Goal: Task Accomplishment & Management: Complete application form

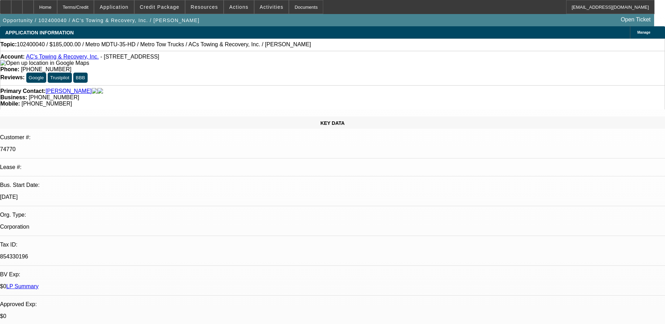
select select "0"
select select "2"
select select "0.1"
select select "0"
select select "2"
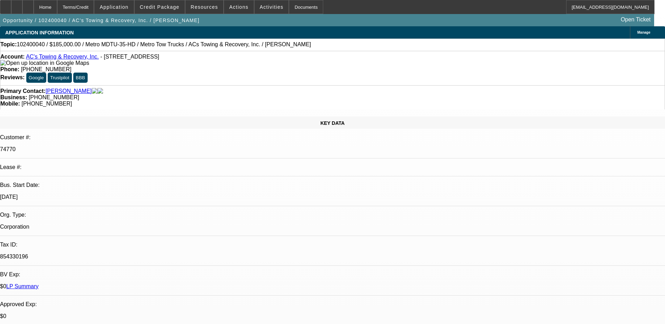
select select "0.1"
select select "0"
select select "2"
select select "0.1"
select select "1"
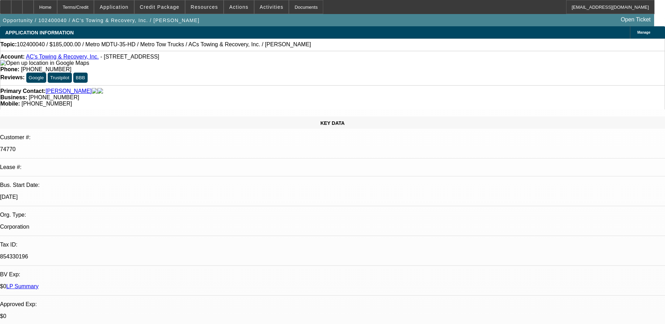
select select "2"
select select "4"
select select "1"
select select "2"
select select "4"
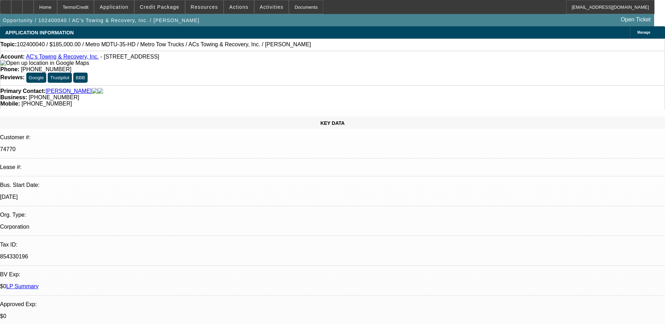
select select "1"
select select "2"
select select "4"
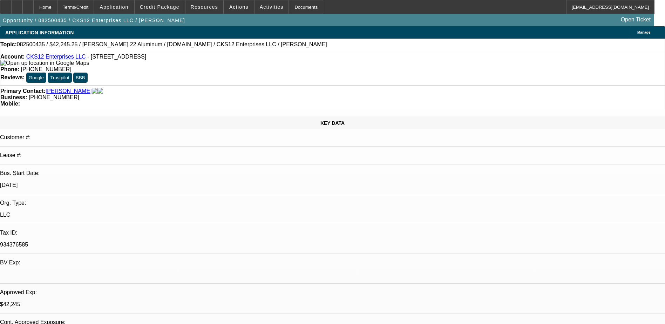
select select "0"
select select "2"
select select "0.1"
select select "0"
select select "2"
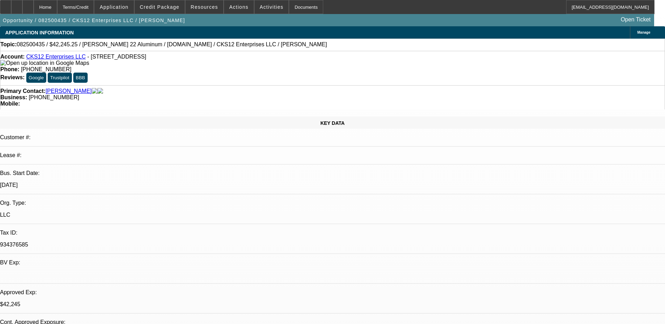
select select "0.1"
select select "0"
select select "2"
select select "0.1"
select select "0"
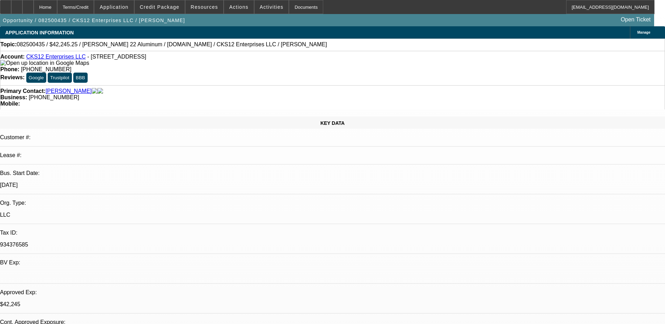
select select "2"
select select "0.1"
select select "1"
select select "2"
select select "4"
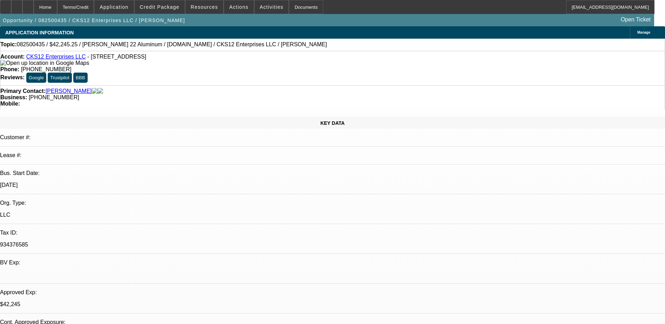
select select "1"
select select "2"
select select "4"
select select "1"
select select "2"
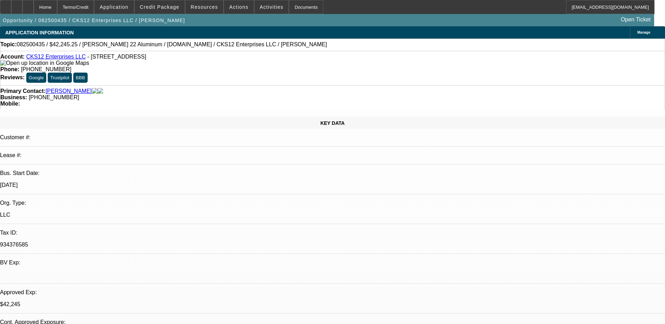
select select "4"
select select "1"
select select "2"
select select "4"
click at [170, 7] on span "Credit Package" at bounding box center [160, 7] width 40 height 6
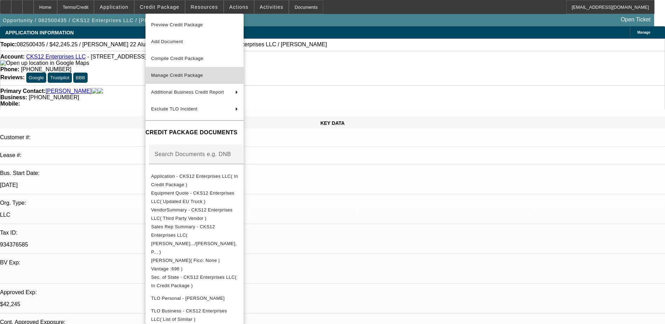
click at [202, 73] on span "Manage Credit Package" at bounding box center [177, 75] width 52 height 5
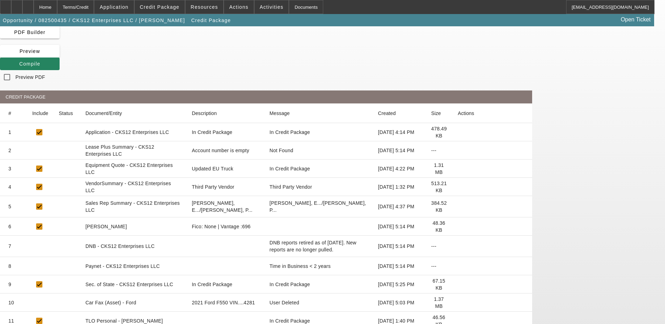
scroll to position [23, 0]
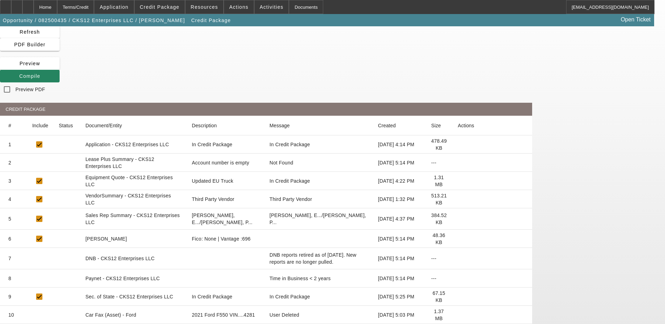
click at [458, 181] on icon at bounding box center [458, 181] width 0 height 0
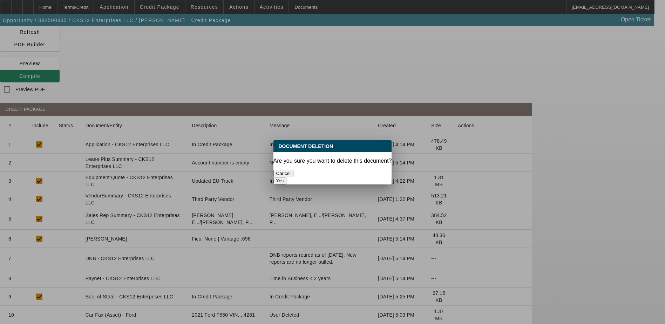
scroll to position [0, 0]
click at [287, 177] on button "Yes" at bounding box center [279, 180] width 13 height 7
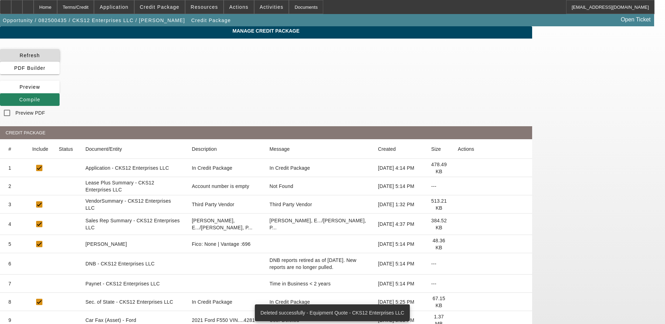
click at [40, 56] on span "Refresh" at bounding box center [30, 56] width 20 height 6
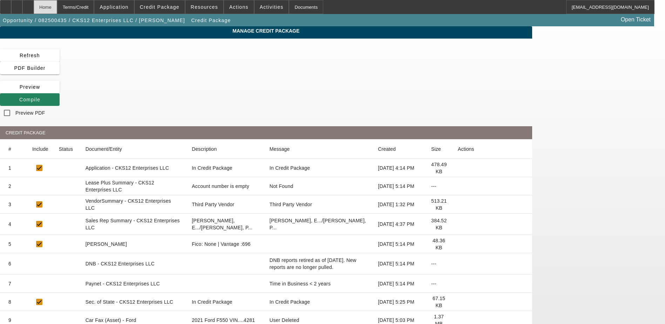
click at [57, 8] on div "Home" at bounding box center [45, 7] width 23 height 14
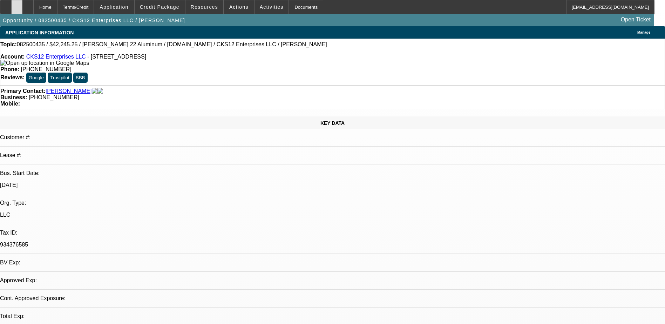
select select "0"
select select "2"
select select "0.1"
select select "4"
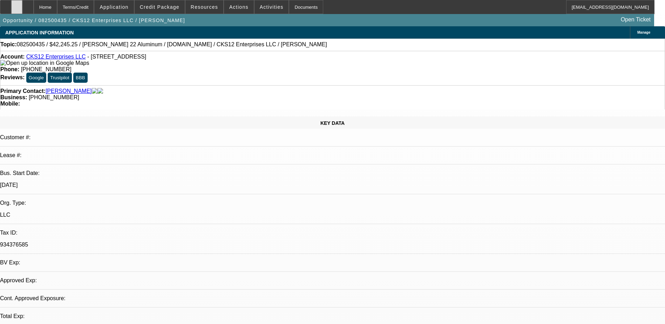
select select "0"
select select "2"
select select "0.1"
select select "4"
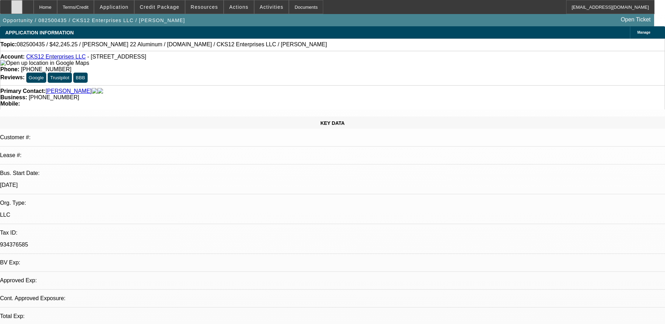
select select "0"
select select "2"
select select "0.1"
select select "4"
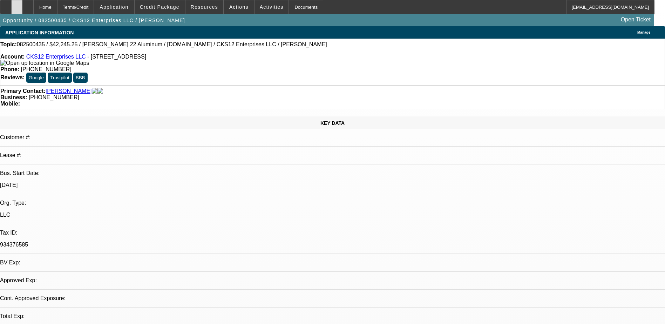
select select "0"
select select "2"
select select "0.1"
select select "4"
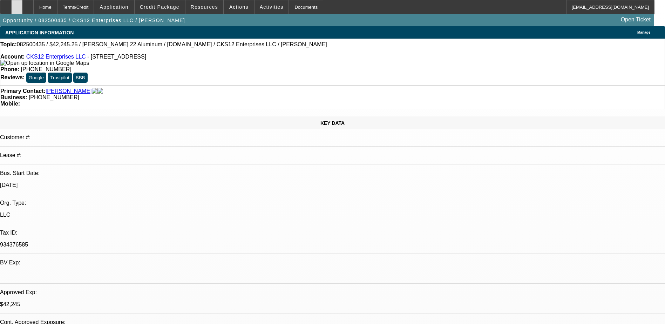
click at [17, 5] on icon at bounding box center [17, 5] width 0 height 0
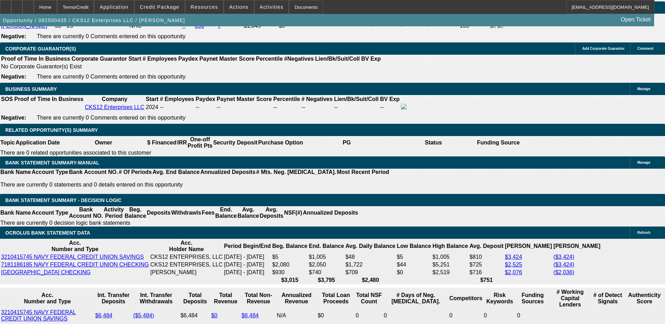
scroll to position [1051, 0]
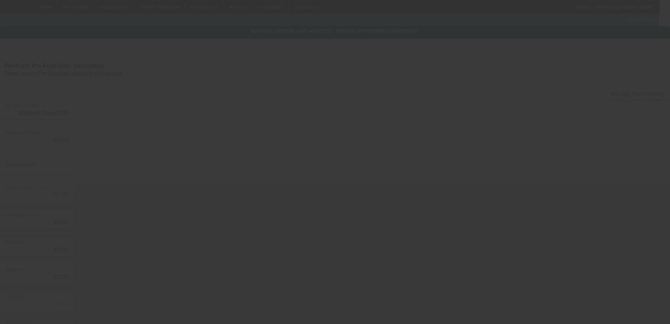
type input "$52,245.25"
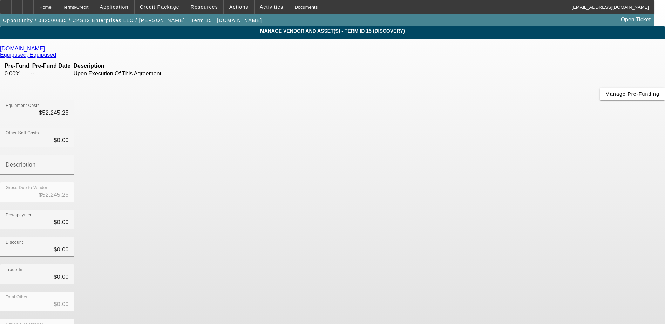
click at [47, 49] on icon at bounding box center [47, 49] width 0 height 6
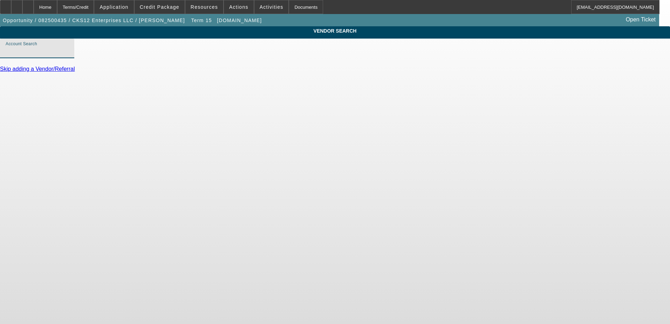
click at [69, 55] on input "Account Search" at bounding box center [37, 51] width 63 height 8
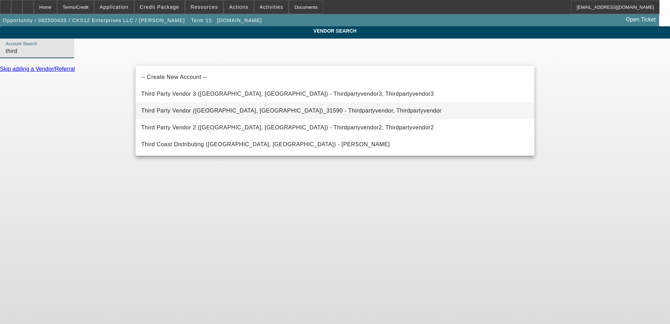
click at [255, 113] on span "Third Party Vendor (Northbrook, IL)_31590 - Thirdpartyvendor, Thirdpartyvendor" at bounding box center [291, 111] width 300 height 6
type input "Third Party Vendor (Northbrook, IL)_31590 - Thirdpartyvendor, Thirdpartyvendor"
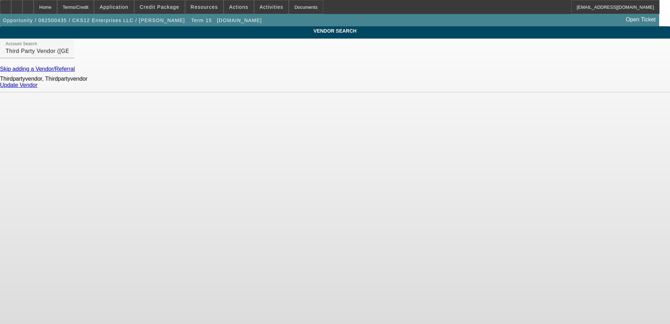
click at [37, 88] on link "Update Vendor" at bounding box center [18, 85] width 37 height 6
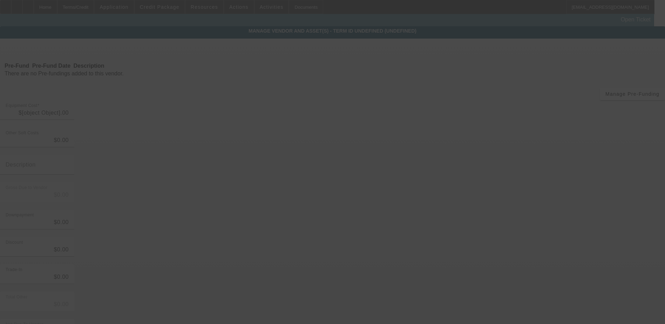
type input "$52,245.25"
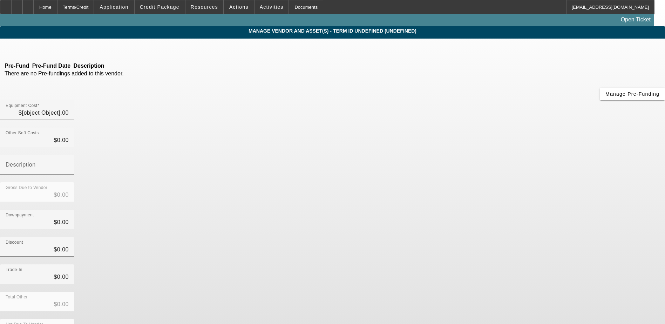
type input "$52,245.25"
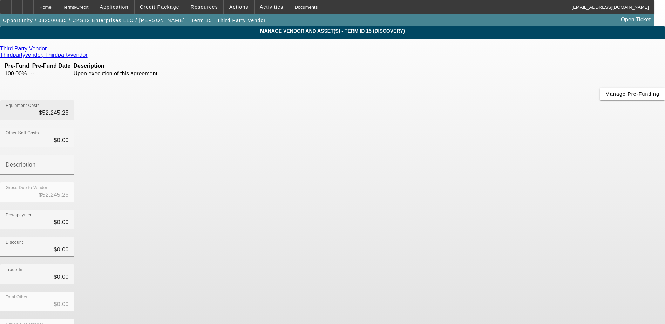
drag, startPoint x: 424, startPoint y: 58, endPoint x: 413, endPoint y: 58, distance: 11.2
click at [74, 100] on div "Equipment Cost $52,245.25" at bounding box center [37, 110] width 74 height 20
click at [69, 109] on input "52245.25" at bounding box center [37, 113] width 63 height 8
type input "5"
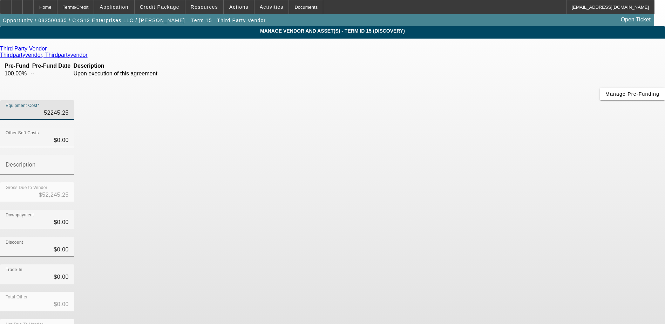
type input "$5.00"
type input "52"
type input "$52.00"
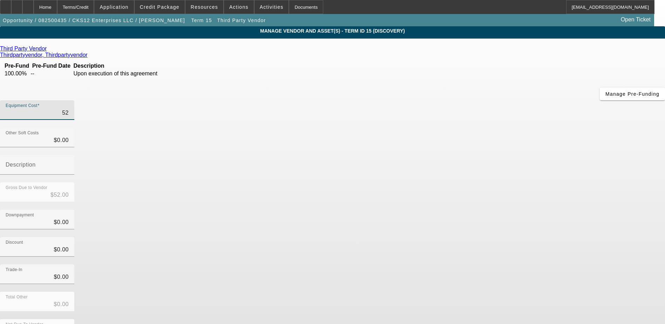
type input "525"
type input "$525.00"
type input "5250"
type input "$5,250.00"
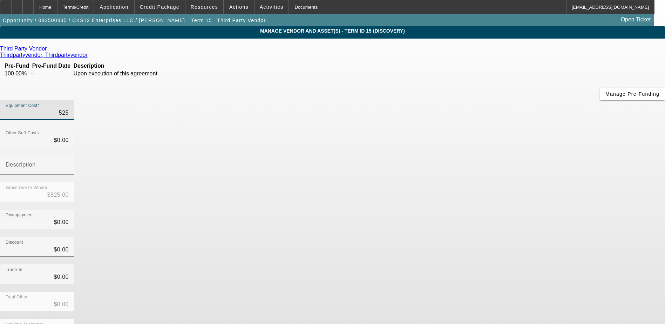
type input "$5,250.00"
type input "52500"
type input "$52,500.00"
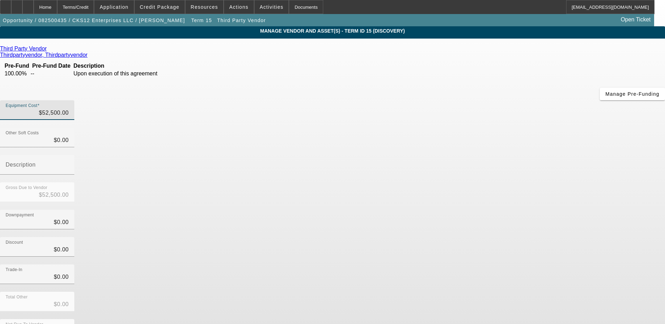
click at [467, 100] on div "Equipment Cost $52,500.00" at bounding box center [332, 113] width 665 height 27
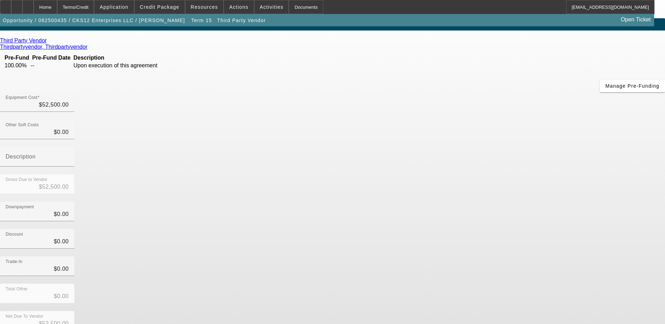
scroll to position [15, 0]
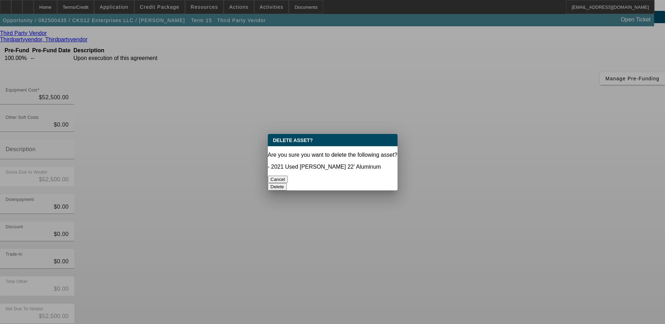
scroll to position [0, 0]
click at [287, 183] on button "Delete" at bounding box center [277, 186] width 19 height 7
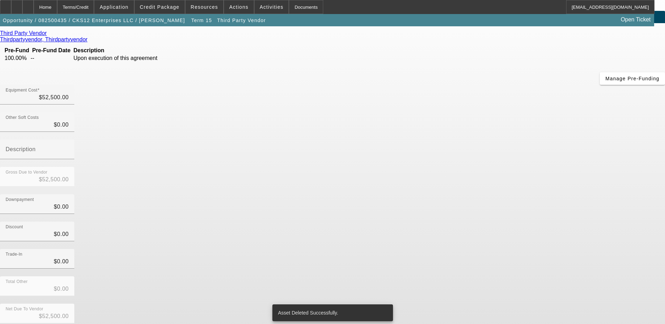
scroll to position [5, 0]
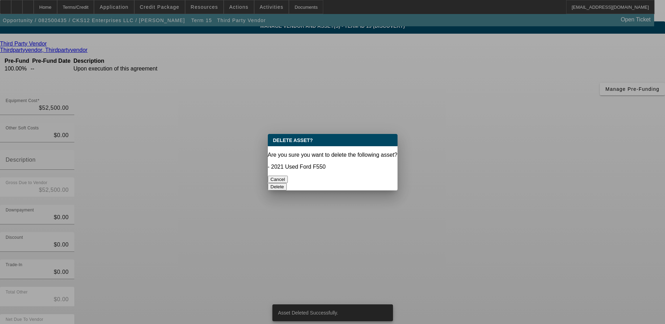
click at [287, 183] on button "Delete" at bounding box center [277, 186] width 19 height 7
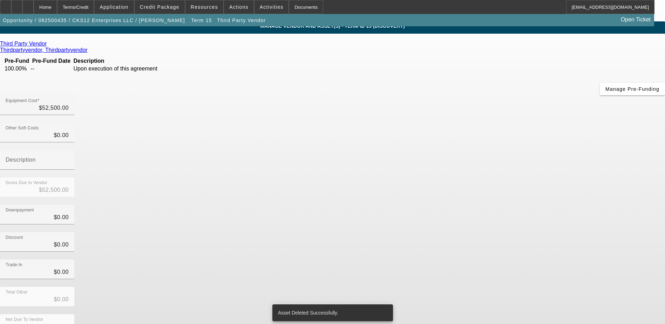
scroll to position [2, 0]
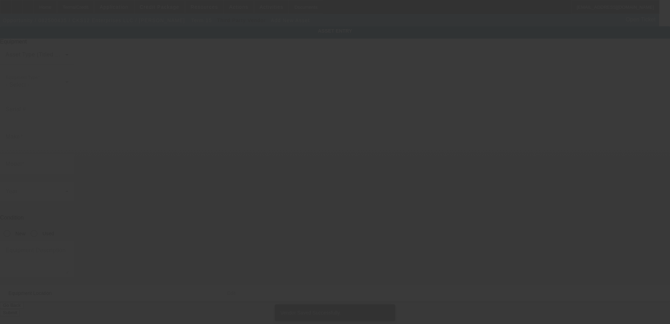
type input "2087 Lakewood Trl SE"
type input "Atlanta"
type input "30315"
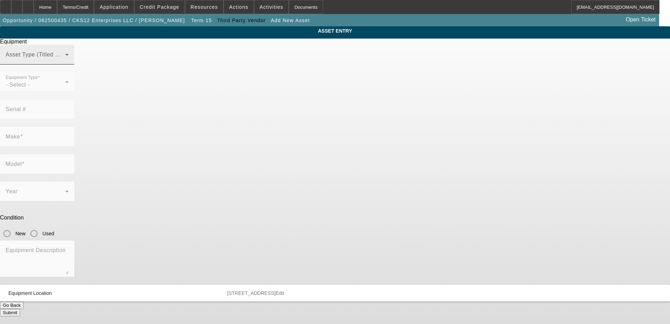
click at [65, 62] on span at bounding box center [36, 57] width 60 height 8
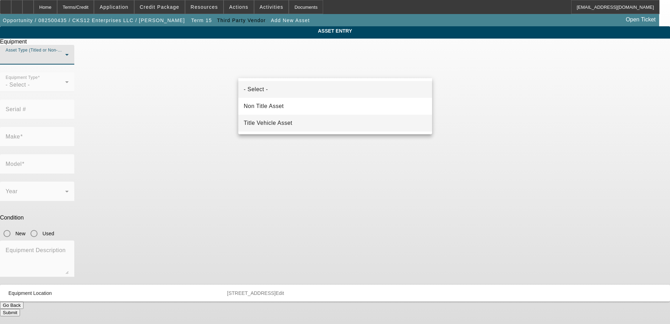
click at [280, 125] on span "Title Vehicle Asset" at bounding box center [268, 123] width 49 height 8
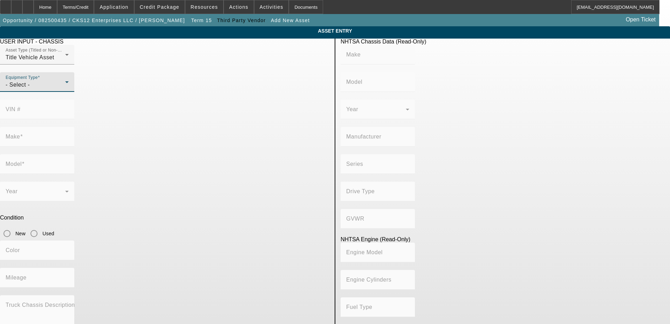
click at [65, 89] on div "- Select -" at bounding box center [36, 85] width 60 height 8
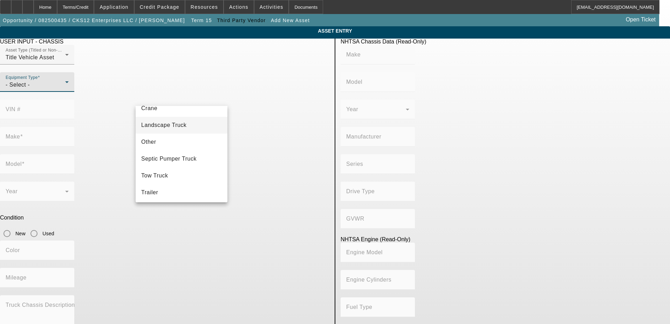
scroll to position [77, 0]
click at [167, 173] on span "Tow Truck" at bounding box center [154, 174] width 27 height 8
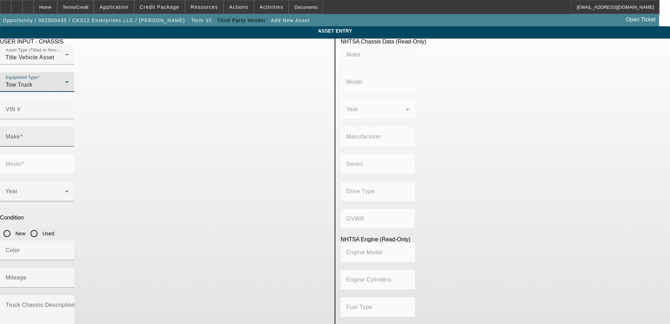
click at [69, 132] on div "Make" at bounding box center [37, 137] width 63 height 20
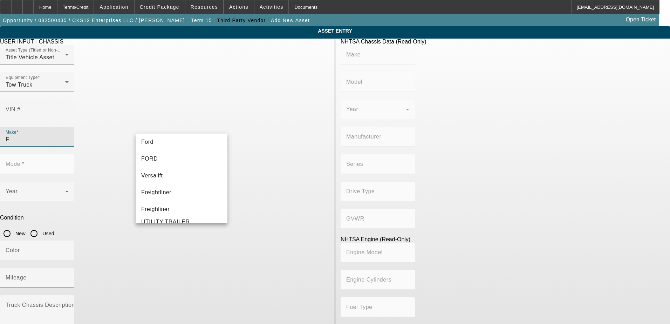
scroll to position [70, 0]
click at [157, 141] on mat-option "FORD" at bounding box center [182, 141] width 92 height 17
type input "FORD"
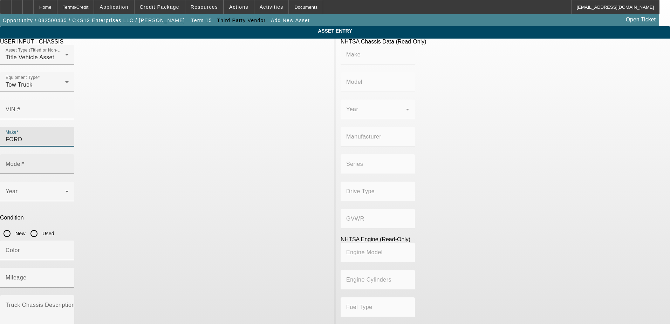
click at [22, 161] on mat-label "Model" at bounding box center [14, 164] width 16 height 6
click at [69, 163] on input "Model" at bounding box center [37, 167] width 63 height 8
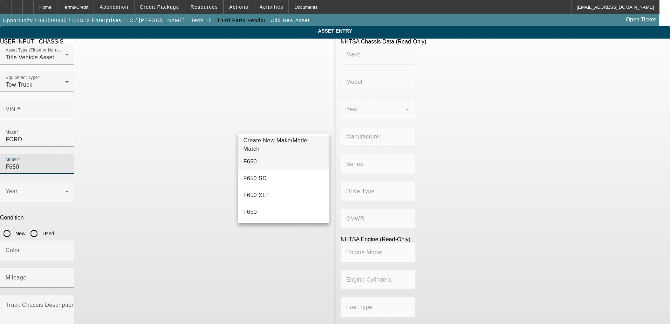
click at [253, 164] on span "F650" at bounding box center [249, 161] width 13 height 6
type input "F650"
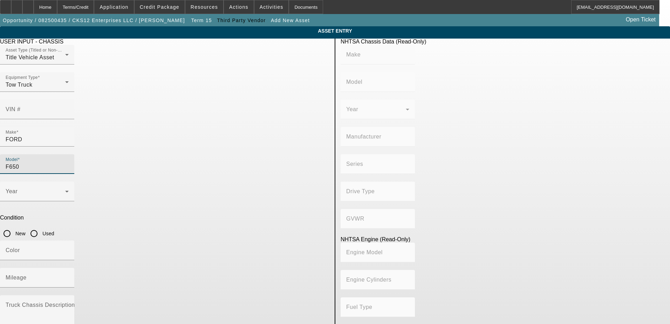
click at [41, 226] on input "Used" at bounding box center [34, 233] width 14 height 14
radio input "true"
click at [65, 190] on span at bounding box center [36, 194] width 60 height 8
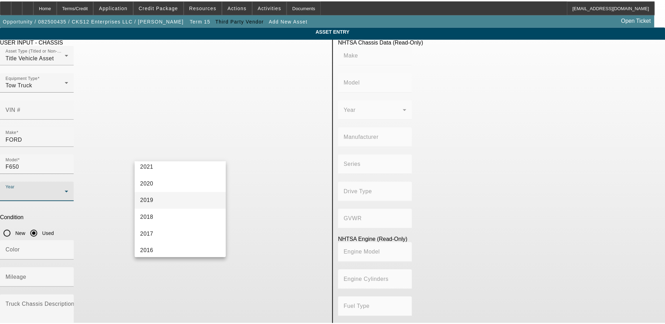
scroll to position [140, 0]
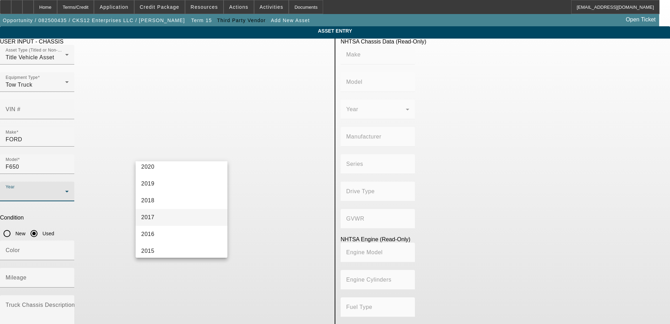
click at [162, 214] on mat-option "2017" at bounding box center [182, 217] width 92 height 17
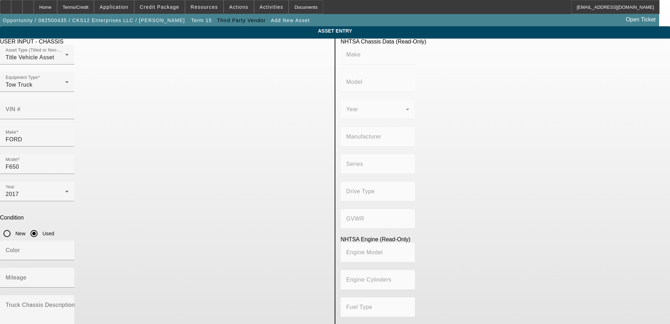
drag, startPoint x: 110, startPoint y: 178, endPoint x: 171, endPoint y: 186, distance: 61.2
click at [113, 178] on app-asset-collateral-manage "ASSET ENTRY USER INPUT - CHASSIS Asset Type (Titled or Non-Titled) Title Vehicl…" at bounding box center [335, 220] width 670 height 389
click at [69, 249] on input "Color" at bounding box center [37, 253] width 63 height 8
type input "Black"
click at [69, 108] on input "VIN #" at bounding box center [37, 112] width 63 height 8
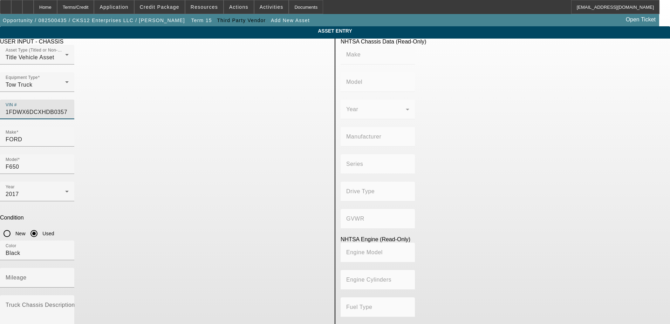
type input "1FDWX6DCXHDB03570"
type input "FORD"
type input "F-650"
type input "FORD MOTOR COMPANY"
type input "Super Duty - Dual Rear Wheel"
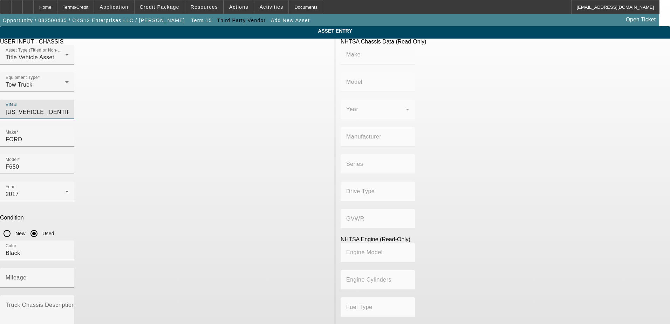
type input "4x2"
type input "Class 6: 19,501 - 26,000 lb (8,845 - 11,794 kg)"
type input "8"
type input "Diesel"
type input "408.85908543470"
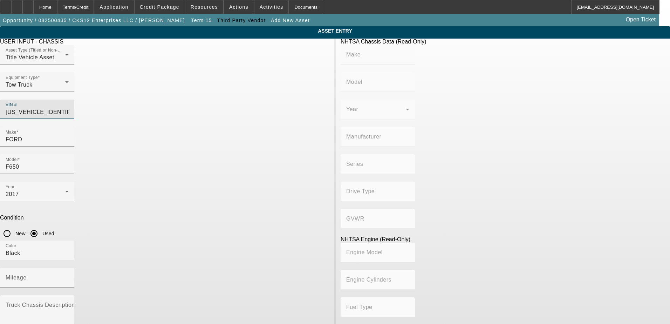
type input "6.7"
type input "1FDWX6DCXHDB03570"
type input "FORD"
type input "F-650"
type input "FORD MOTOR COMPANY"
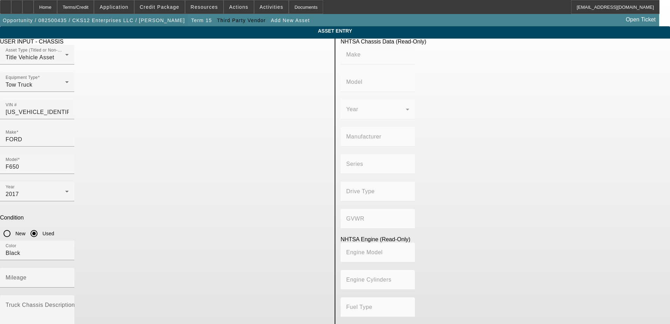
type input "Super Duty - Dual Rear Wheel"
type input "4x2"
type input "Class 6: 19,501 - 26,000 lb (8,845 - 11,794 kg)"
type input "8"
type input "Diesel"
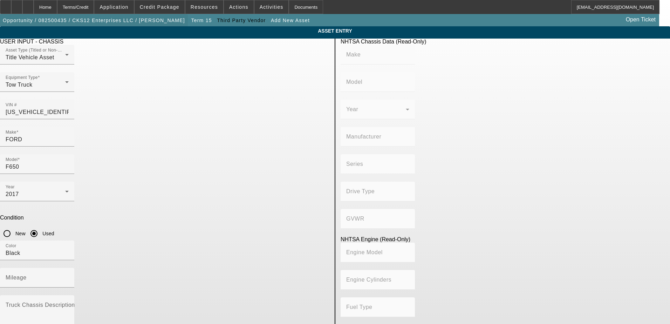
type input "408.85908543470"
type input "6.7"
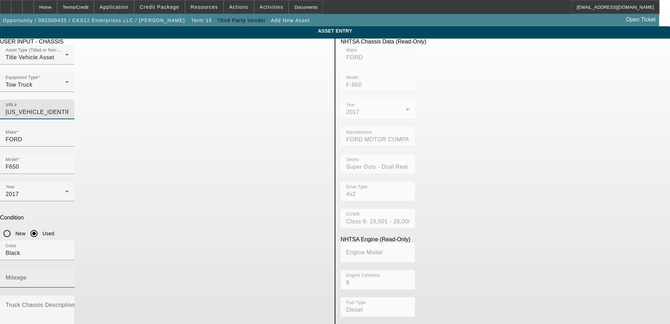
click at [27, 274] on mat-label "Mileage" at bounding box center [16, 277] width 21 height 6
click at [69, 276] on input "Mileage" at bounding box center [37, 280] width 63 height 8
type input "215280"
click at [61, 209] on app-asset-collateral-manage "ASSET ENTRY USER INPUT - CHASSIS Asset Type (Titled or Non-Titled) Title Vehicl…" at bounding box center [335, 220] width 670 height 389
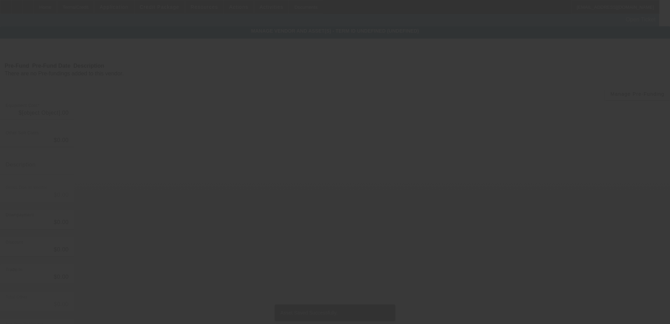
type input "$52,500.00"
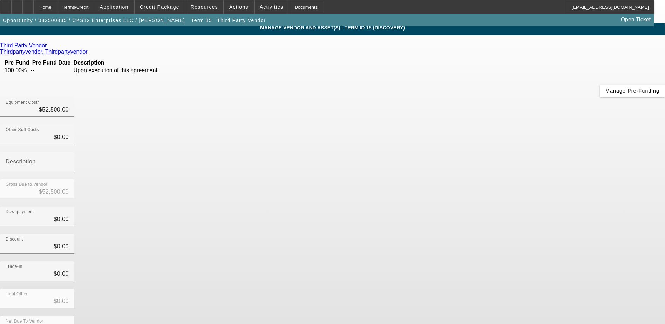
scroll to position [5, 0]
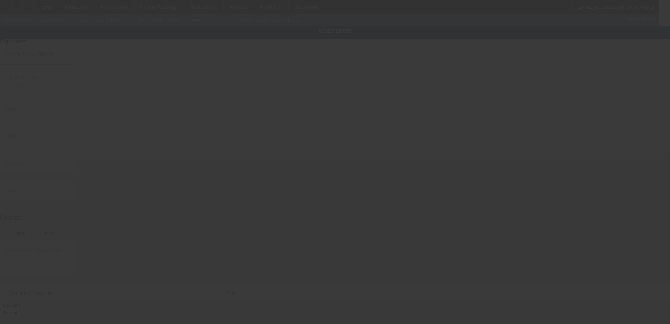
type input "1FDWX6DCXHDB03570"
type input "Ford"
type input "F650"
radio input "true"
type input "2087 Lakewood Trl SE"
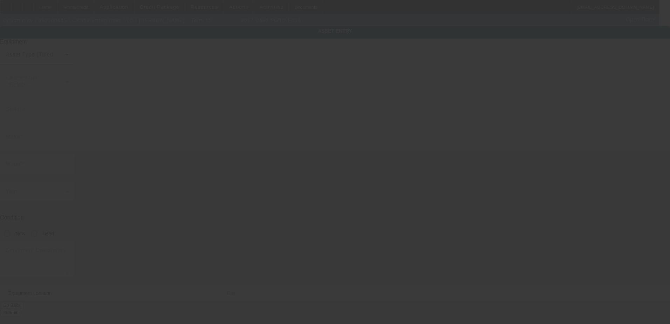
type input "Atlanta"
type input "30315"
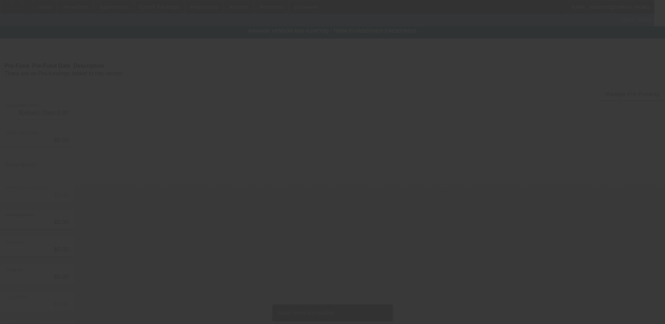
type input "$52,500.00"
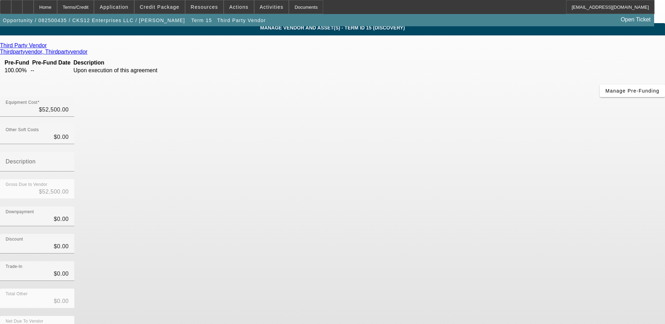
scroll to position [5, 0]
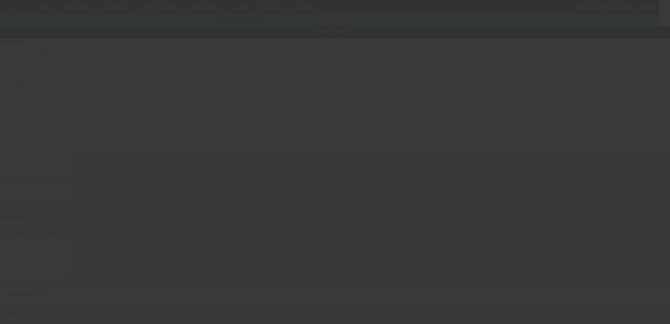
type input "1FDWX6DCXHDB03570"
type input "Ford"
type input "F650"
radio input "true"
type input "2087 Lakewood Trl SE"
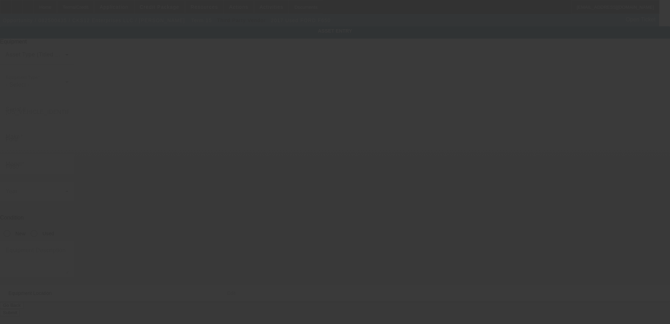
type input "Atlanta"
type input "30315"
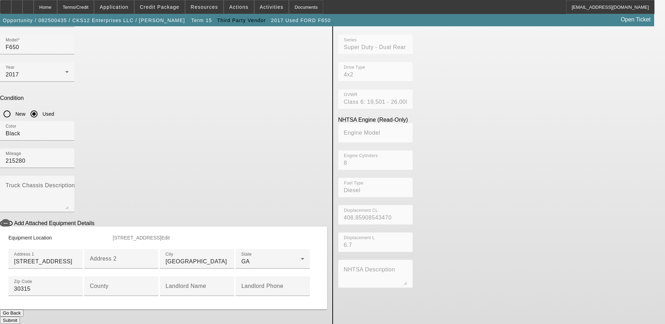
scroll to position [221, 0]
click at [20, 316] on button "Submit" at bounding box center [10, 319] width 20 height 7
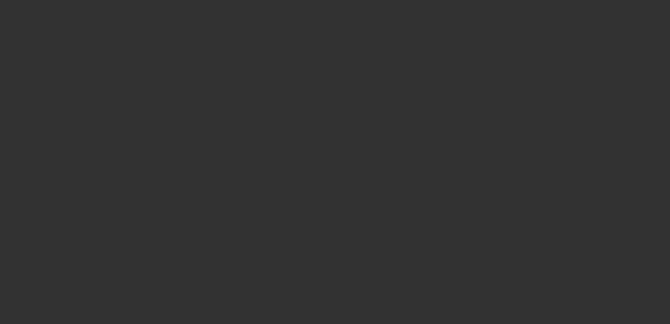
type input "$52,500.00"
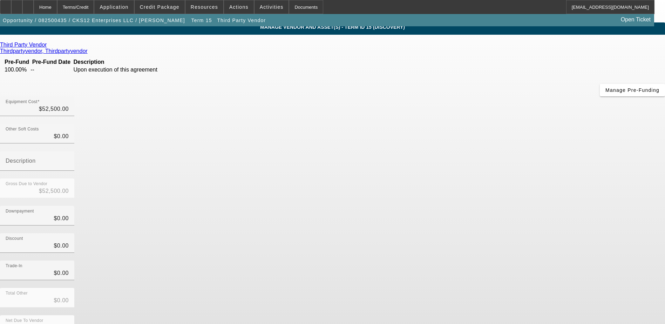
scroll to position [5, 0]
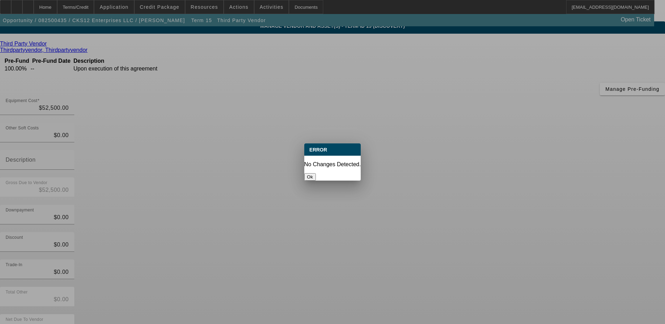
click at [316, 173] on button "Ok" at bounding box center [310, 176] width 12 height 7
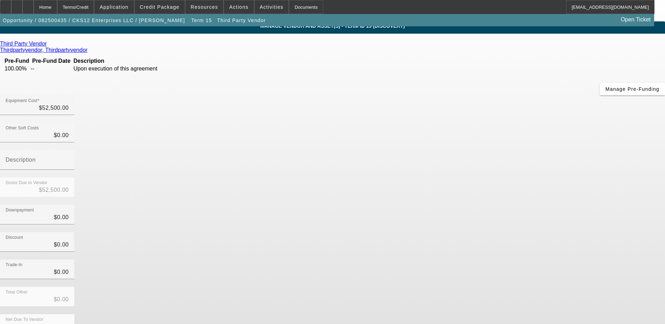
scroll to position [5, 0]
click at [57, 10] on div "Home" at bounding box center [45, 7] width 23 height 14
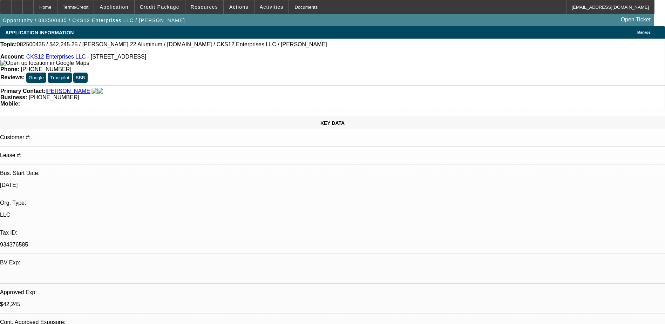
select select "0"
select select "2"
select select "0.1"
select select "4"
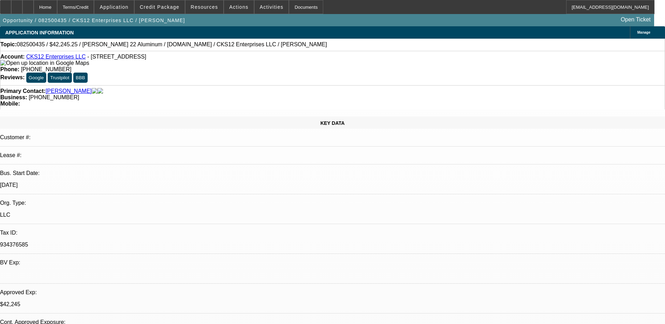
select select "0"
select select "2"
select select "0.1"
select select "4"
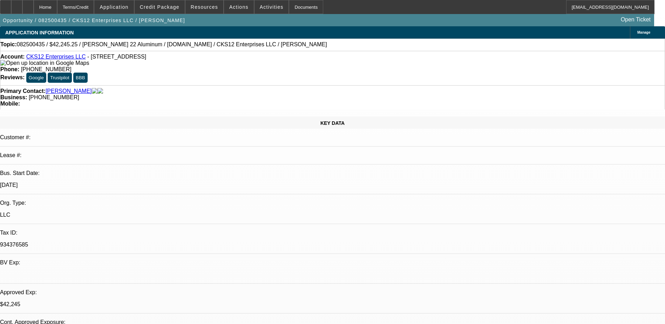
select select "0"
select select "2"
select select "0.1"
select select "4"
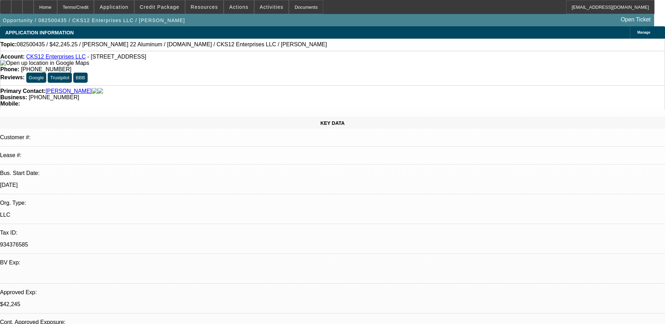
select select "0"
select select "2"
select select "0.1"
select select "4"
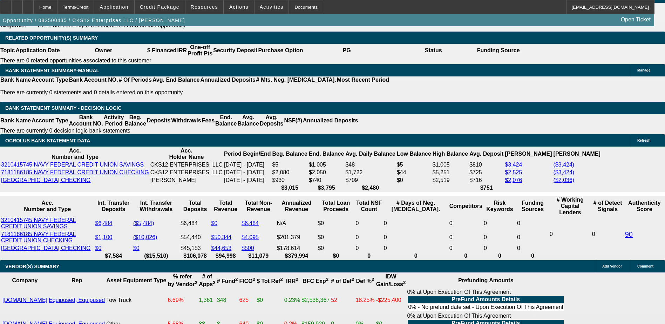
scroll to position [1156, 0]
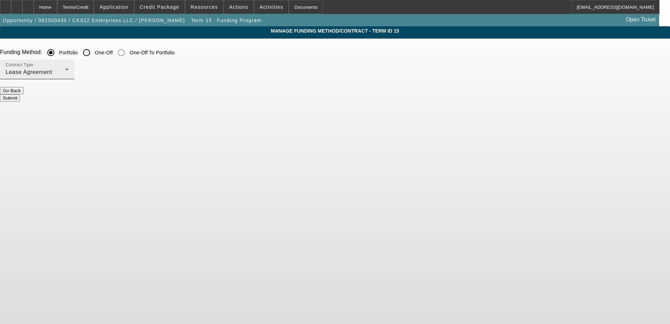
click at [65, 71] on div "Lease Agreement" at bounding box center [36, 72] width 60 height 8
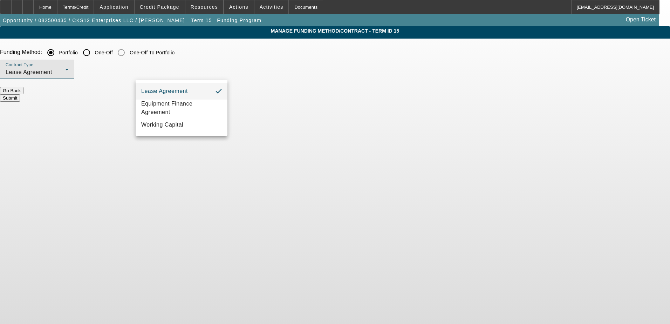
click at [227, 49] on div at bounding box center [335, 162] width 670 height 324
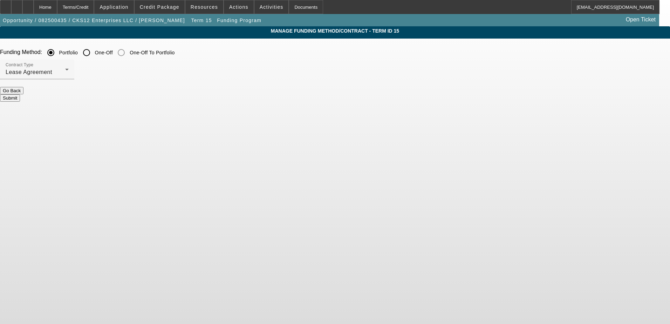
click at [94, 51] on input "One-Off" at bounding box center [87, 53] width 14 height 14
radio input "true"
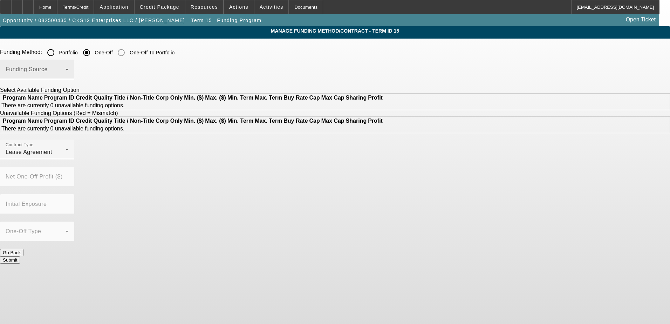
click at [65, 74] on span at bounding box center [36, 72] width 60 height 8
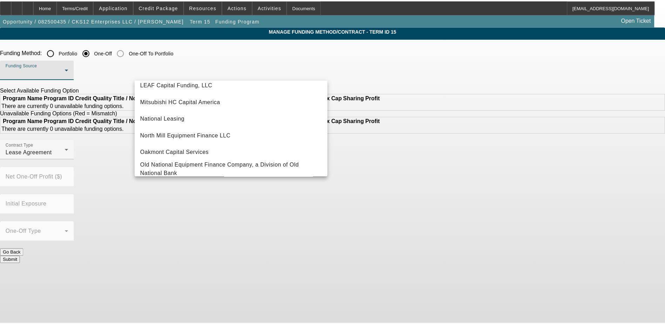
scroll to position [175, 0]
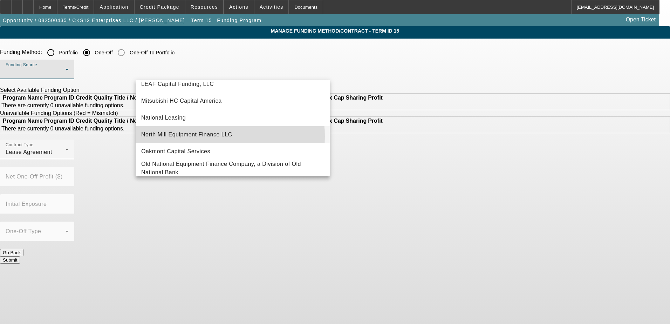
click at [197, 136] on span "North Mill Equipment Finance LLC" at bounding box center [186, 134] width 91 height 8
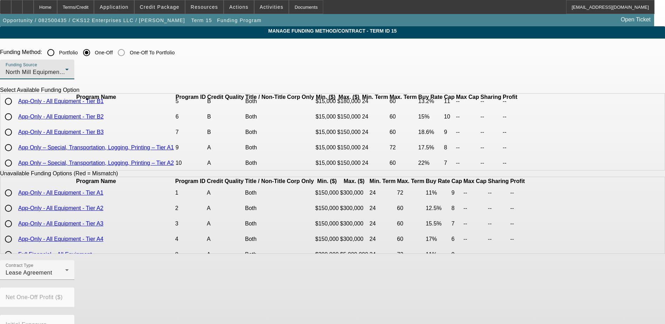
scroll to position [70, 0]
click at [15, 123] on input "radio" at bounding box center [8, 116] width 14 height 14
radio input "true"
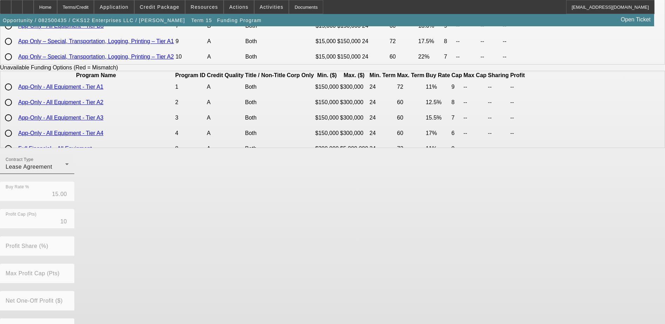
scroll to position [155, 0]
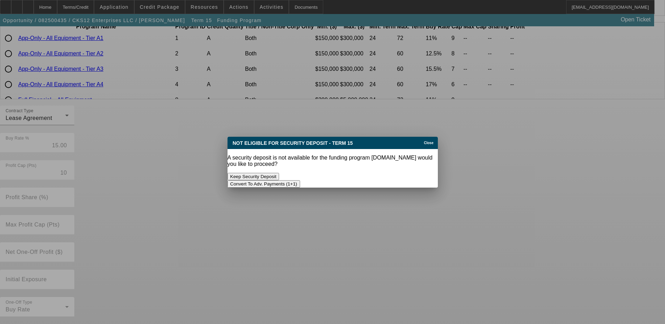
click at [300, 180] on button "Convert To Adv. Payments (1+1)" at bounding box center [263, 183] width 73 height 7
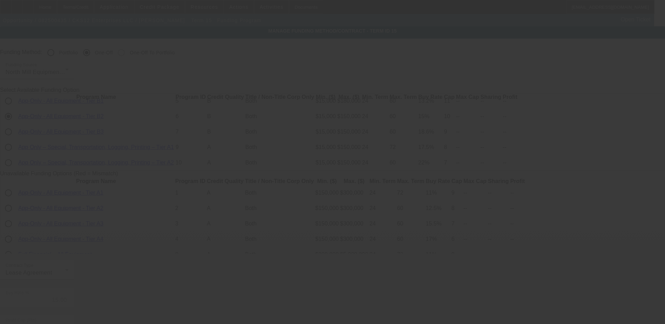
scroll to position [155, 0]
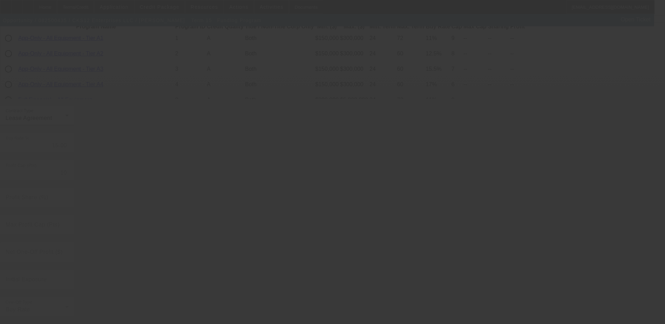
radio input "true"
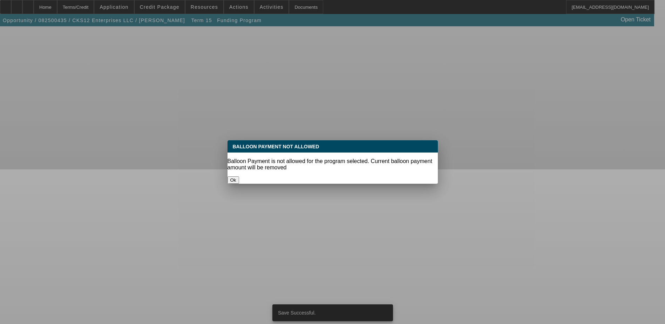
scroll to position [0, 0]
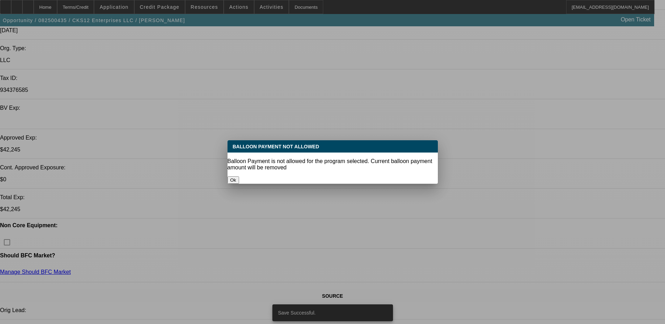
select select "0"
select select "0.1"
select select "4"
select select "0"
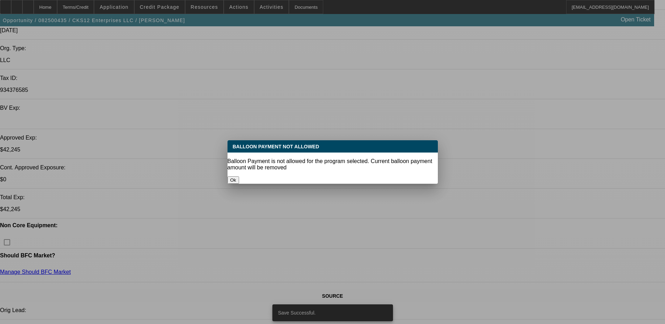
select select "2"
select select "0.1"
select select "4"
select select "0"
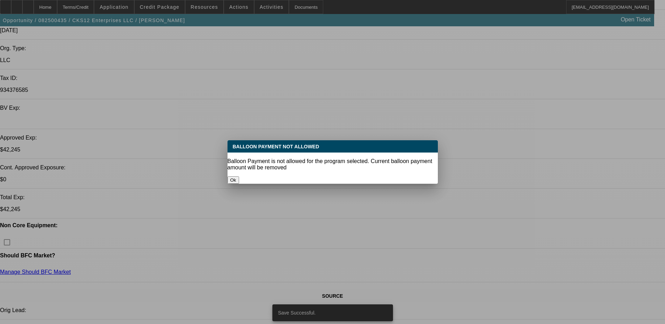
select select "2"
select select "0.1"
select select "4"
select select "0"
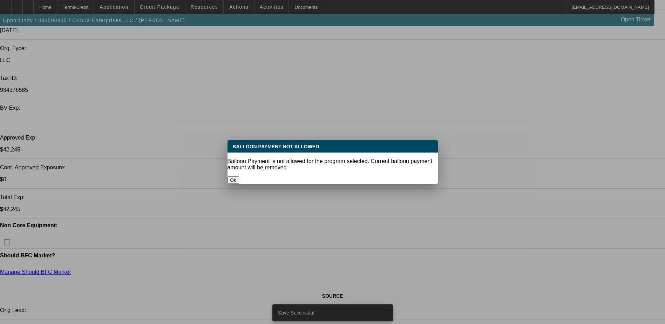
select select "2"
select select "0.1"
select select "4"
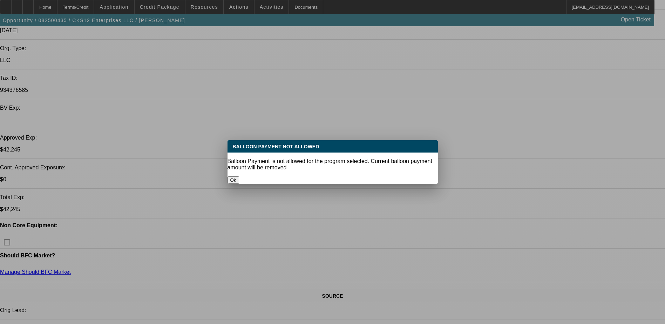
click at [239, 176] on button "Ok" at bounding box center [233, 179] width 12 height 7
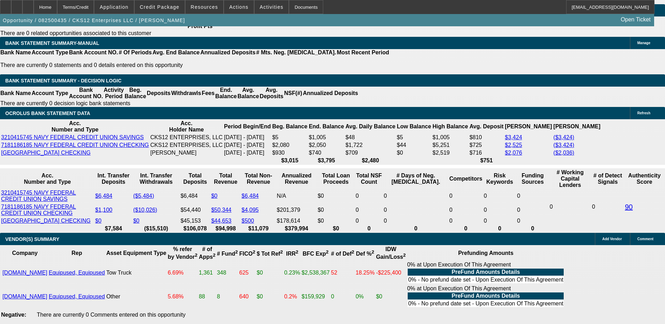
scroll to position [1171, 0]
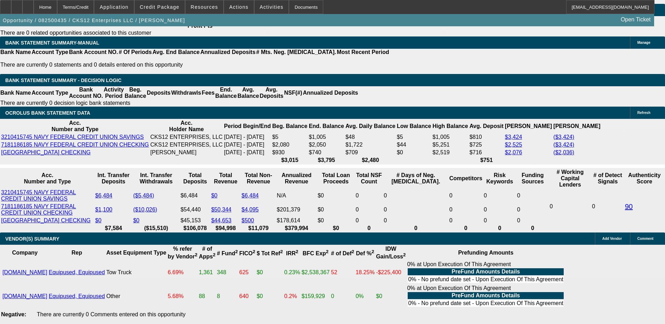
select select "0.1"
type input "$5,250.00"
type input "UNKNOWN"
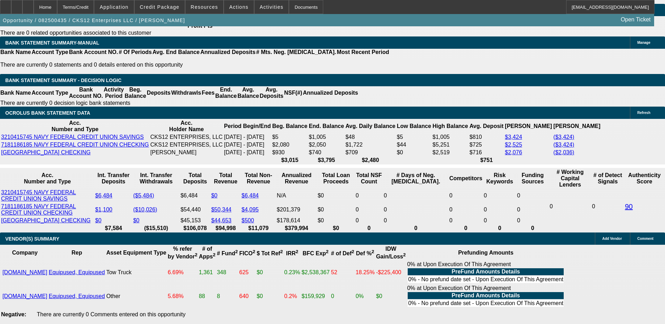
type input "$1,896.98"
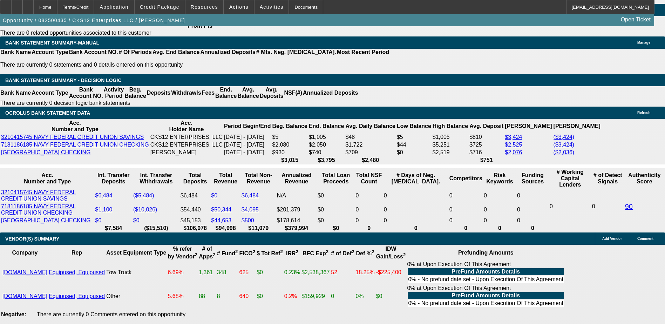
type input "1"
type input "$1,452.19"
type input "18"
type input "$1,825.81"
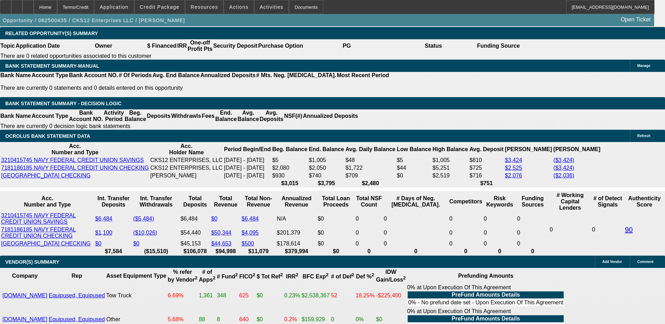
scroll to position [1135, 0]
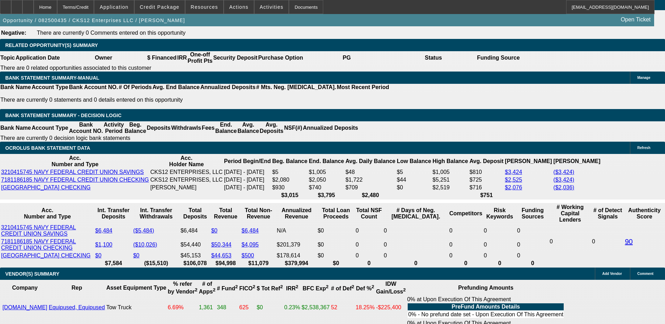
type input "18"
type input "3"
type input "$16,224.84"
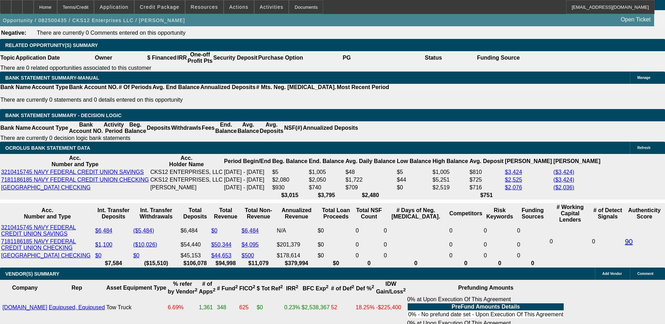
type input "36"
type input "$1,708.20"
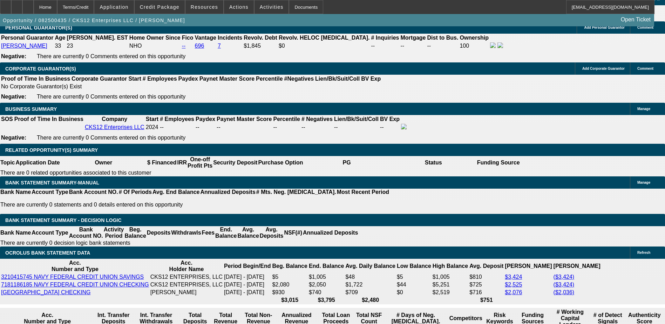
scroll to position [1030, 0]
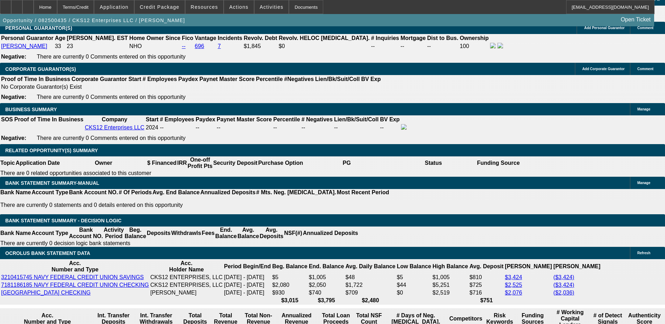
type input "36"
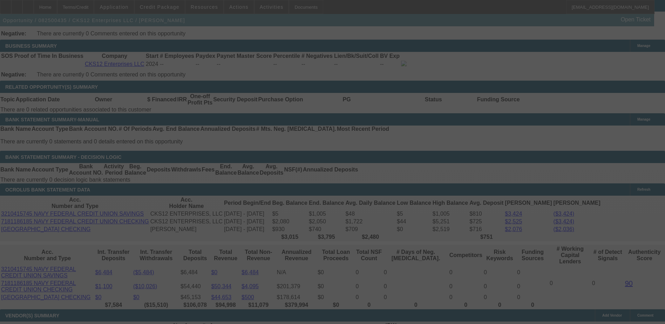
scroll to position [1100, 0]
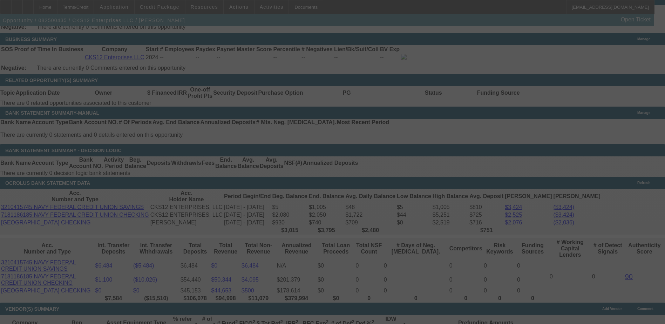
select select "0.1"
select select "0"
select select "0.1"
select select "4"
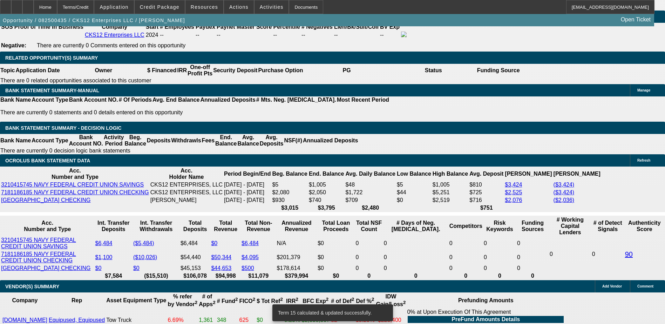
scroll to position [1135, 0]
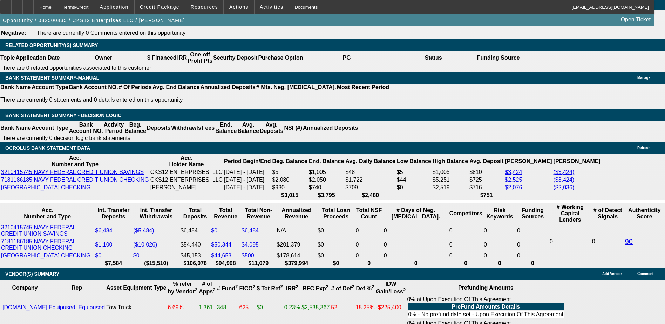
select select "0.15"
type input "$7,875.00"
type input "UNKNOWN"
type input "$1,613.30"
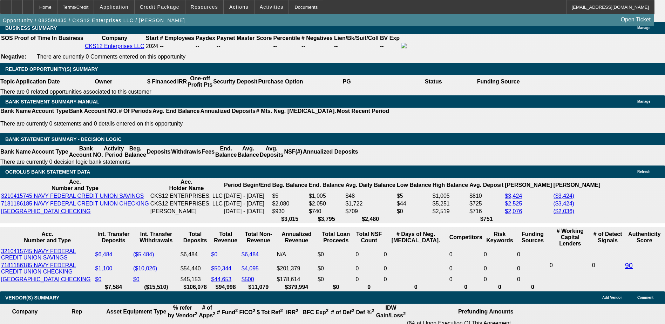
scroll to position [1065, 0]
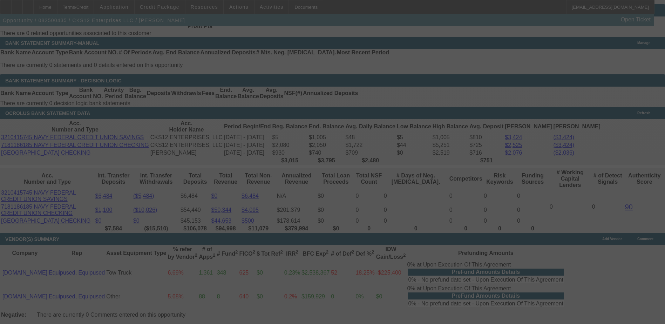
scroll to position [1171, 0]
select select "0.15"
select select "0"
select select "0.1"
select select "4"
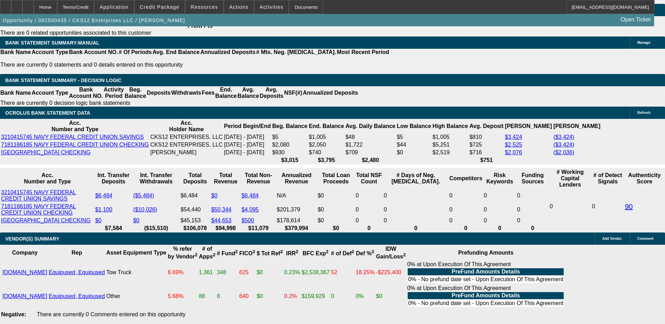
select select "3"
type input "UNKNOWN"
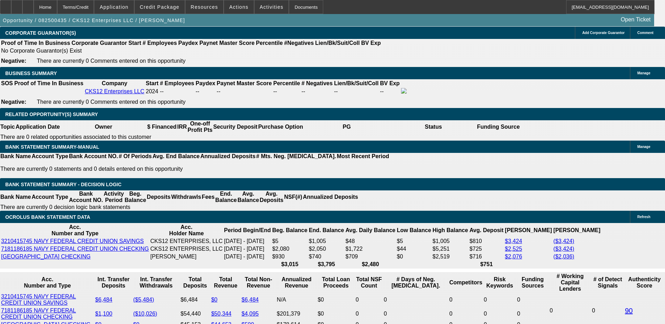
scroll to position [1065, 0]
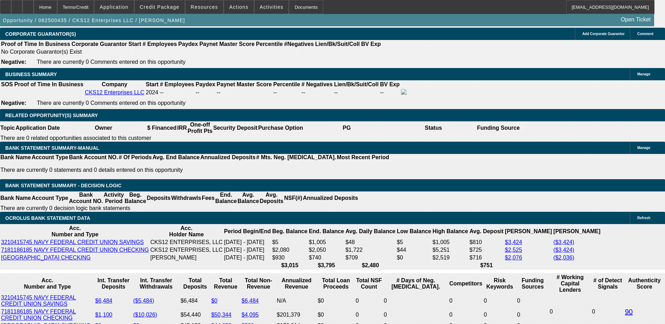
drag, startPoint x: 99, startPoint y: 80, endPoint x: 100, endPoint y: 89, distance: 9.6
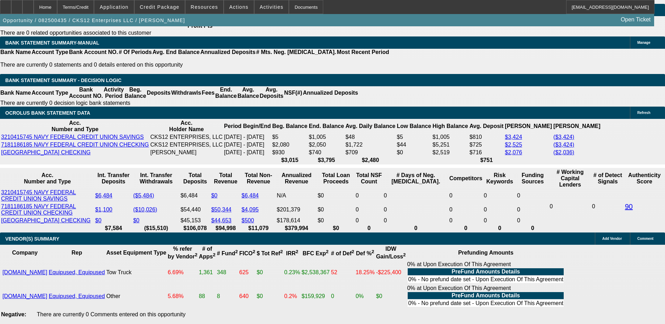
scroll to position [1206, 0]
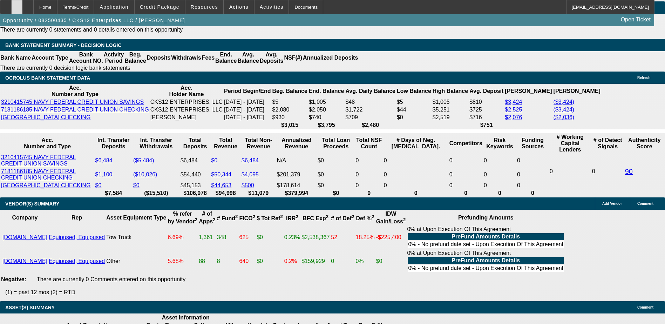
click at [22, 9] on div at bounding box center [16, 7] width 11 height 14
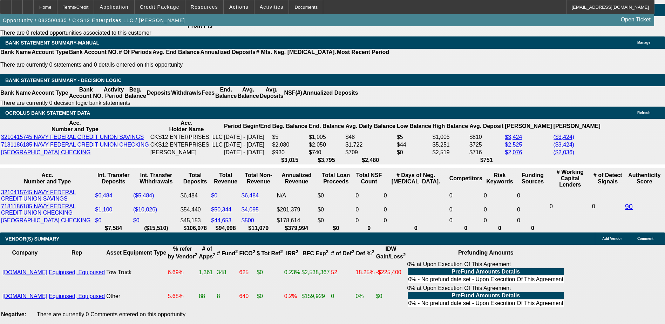
scroll to position [1241, 0]
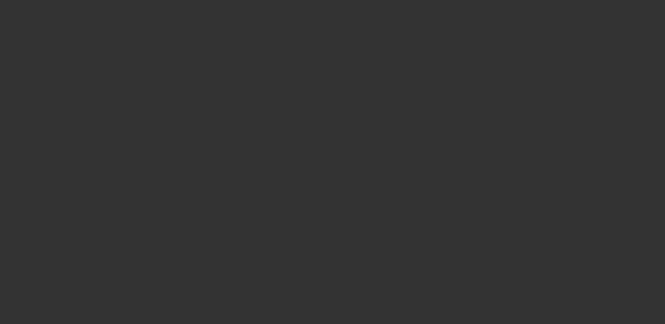
select select "0.15"
select select "0"
select select "3"
select select "0.1"
select select "4"
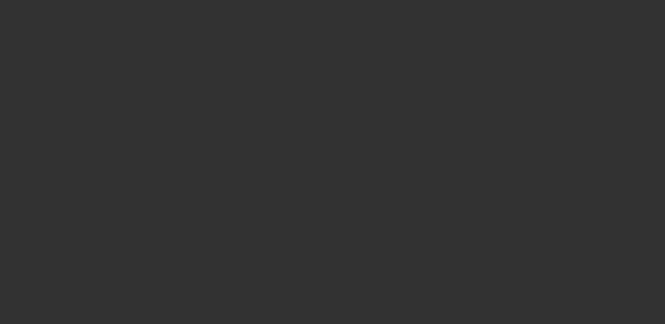
select select "0"
select select "2"
select select "0.1"
select select "4"
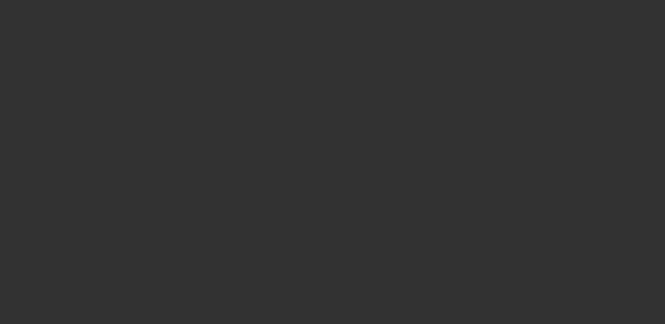
select select "0"
select select "2"
select select "0.1"
select select "4"
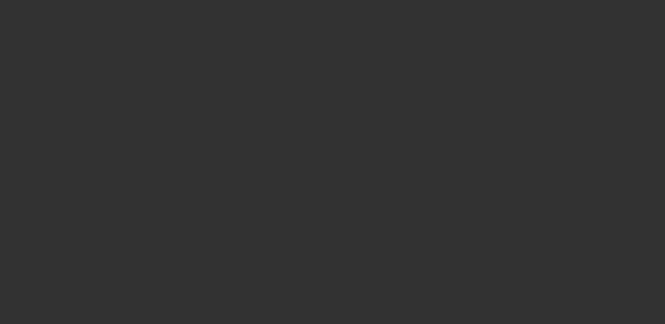
select select "0"
select select "2"
select select "0.1"
select select "4"
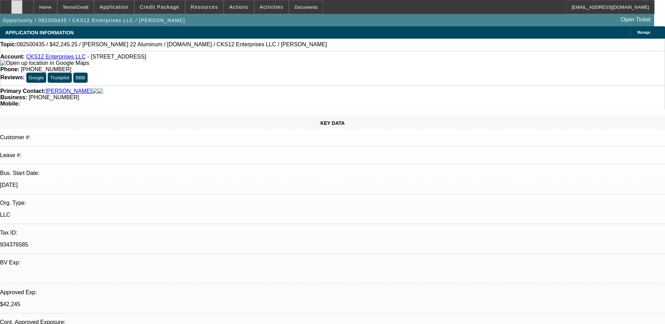
click at [22, 8] on div at bounding box center [16, 7] width 11 height 14
click at [174, 7] on span "Credit Package" at bounding box center [160, 7] width 40 height 6
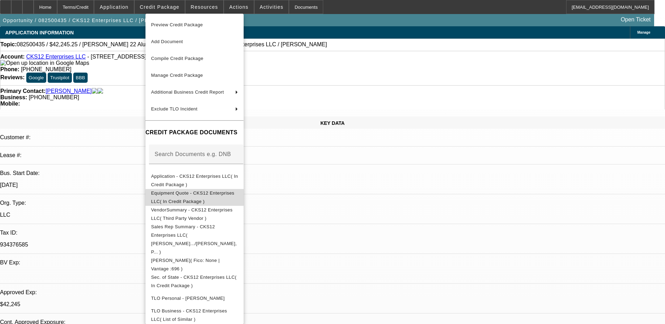
click at [234, 196] on span "Equipment Quote - CKS12 Enterprises LLC( In Credit Package )" at bounding box center [192, 197] width 83 height 14
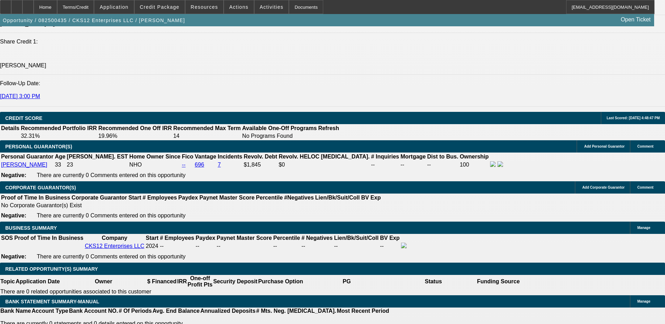
scroll to position [911, 0]
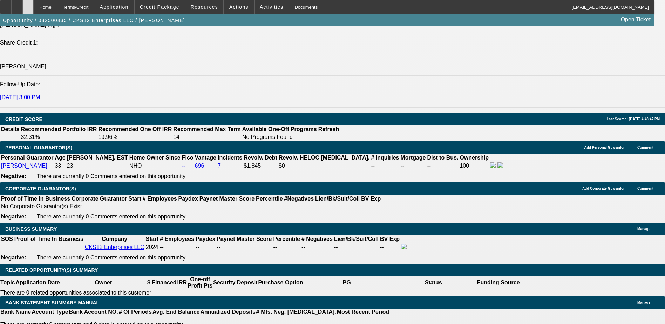
click at [28, 5] on icon at bounding box center [28, 5] width 0 height 0
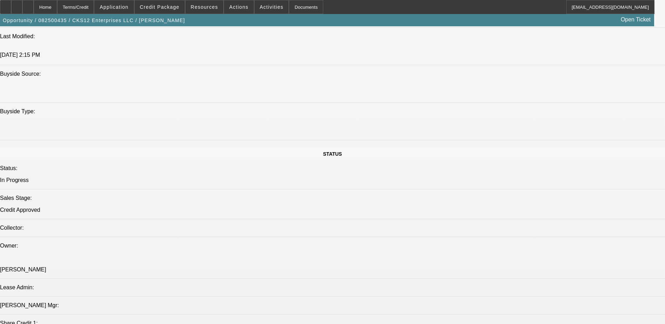
select select "0.15"
select select "0"
select select "0.1"
select select "0"
select select "2"
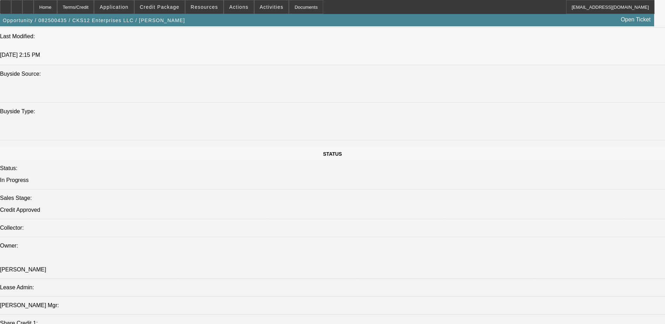
select select "0.1"
select select "0"
select select "2"
select select "0.1"
select select "0"
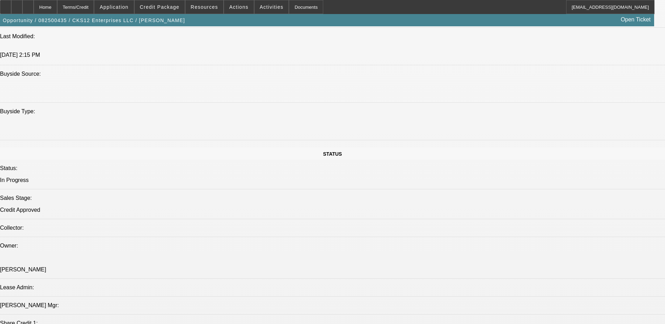
select select "2"
select select "0.1"
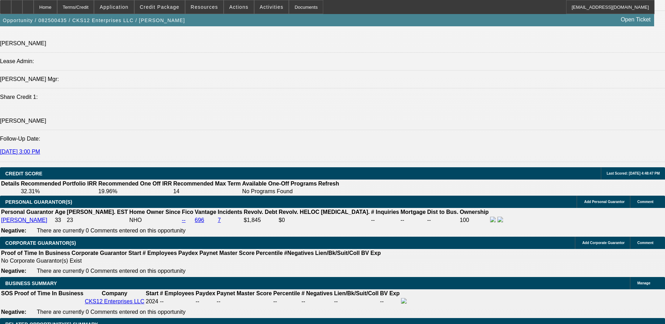
select select "1"
select select "3"
select select "4"
select select "1"
select select "2"
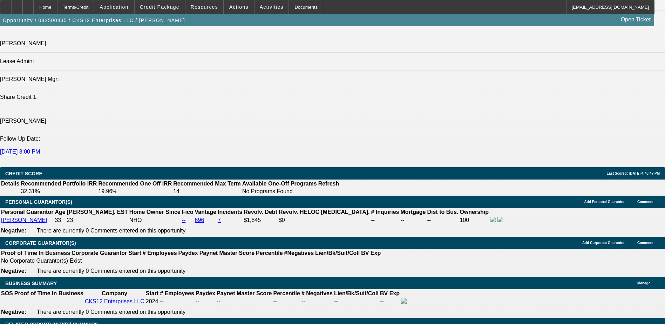
select select "4"
select select "1"
select select "2"
select select "4"
select select "1"
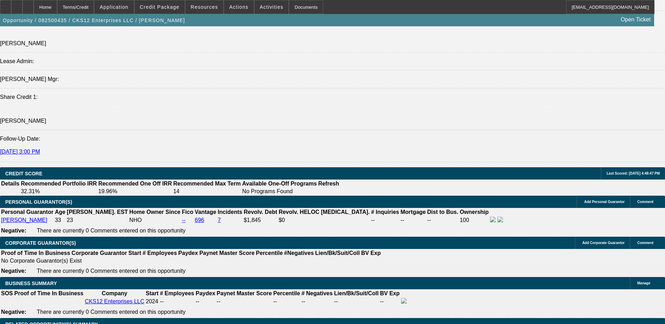
select select "2"
select select "4"
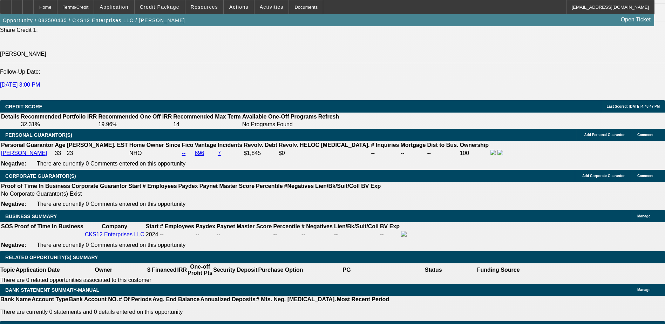
scroll to position [986, 0]
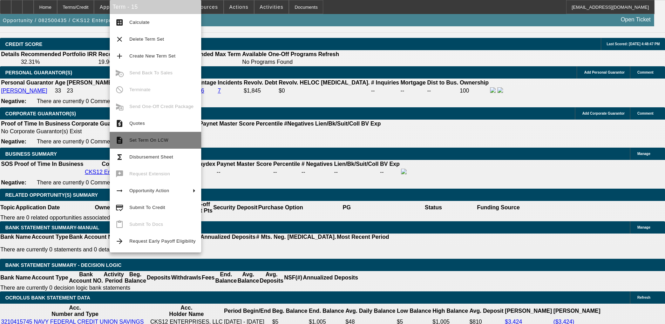
click at [133, 141] on span "Set Term On LCW" at bounding box center [148, 139] width 39 height 5
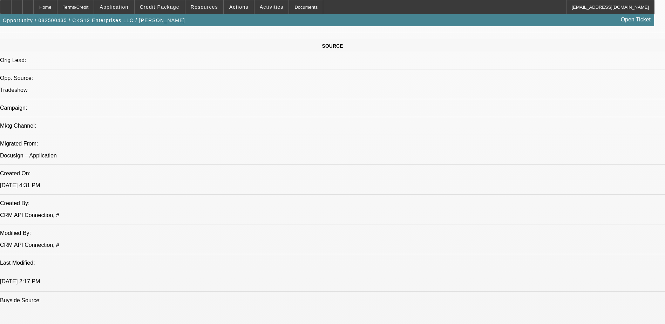
select select "0.15"
select select "0"
select select "0.1"
select select "0"
select select "2"
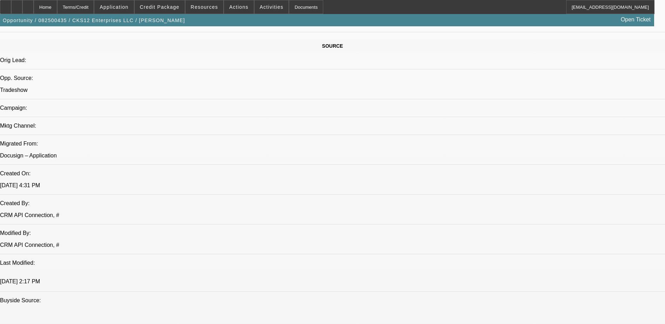
select select "0.1"
select select "0"
select select "2"
select select "0.1"
select select "0"
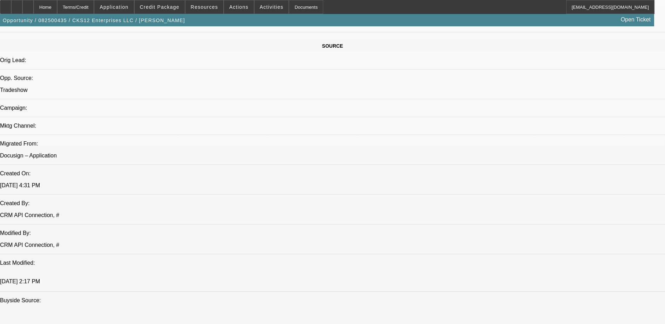
select select "2"
select select "0.1"
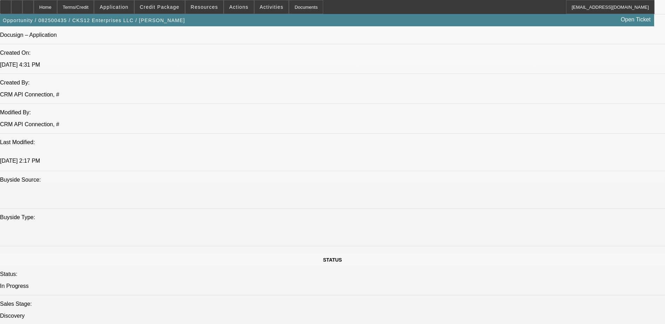
select select "1"
select select "3"
select select "4"
select select "1"
select select "2"
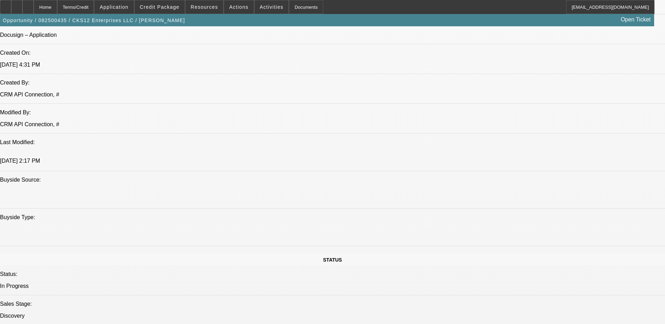
select select "4"
select select "1"
select select "2"
select select "4"
select select "1"
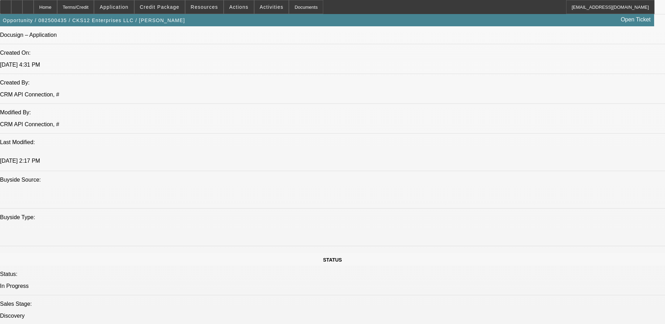
select select "2"
select select "4"
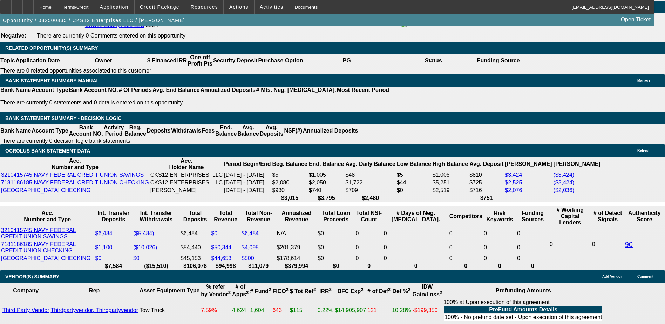
scroll to position [1137, 0]
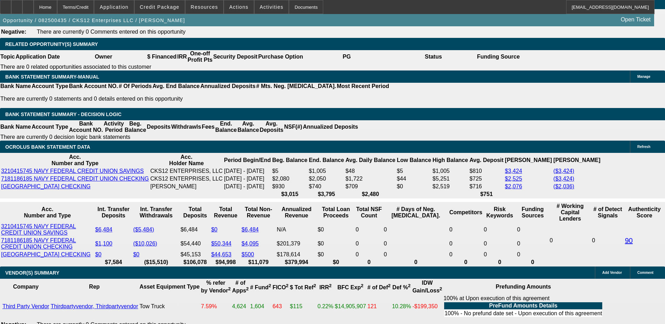
type input "UNKNOWN"
type input "48"
type input "$1,310.86"
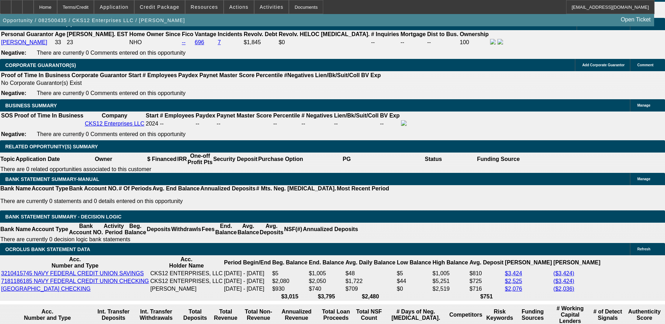
scroll to position [1031, 0]
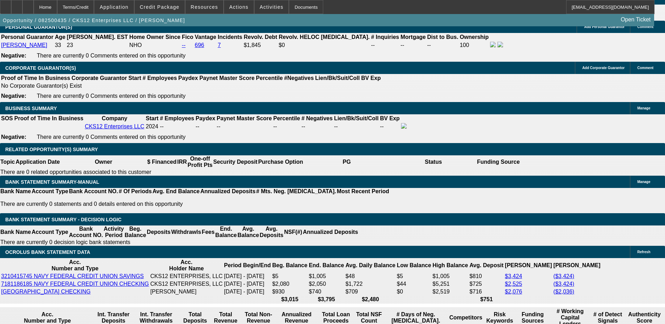
type input "48"
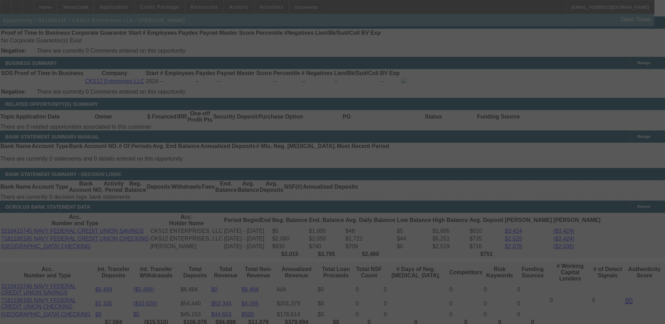
scroll to position [1137, 0]
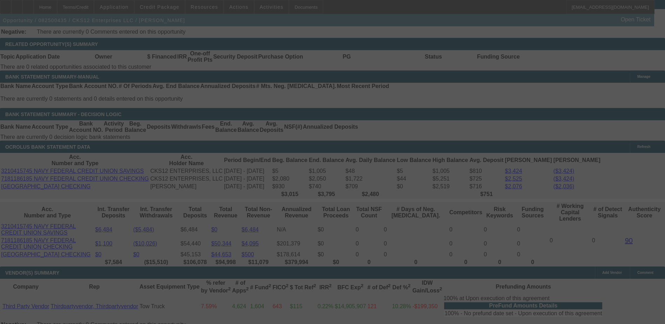
select select "0.15"
select select "0"
select select "3"
select select "0.1"
select select "4"
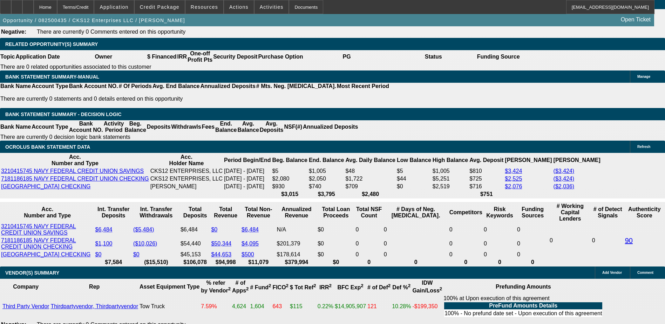
select select "0.1"
type input "$5,250.00"
type input "UNKNOWN"
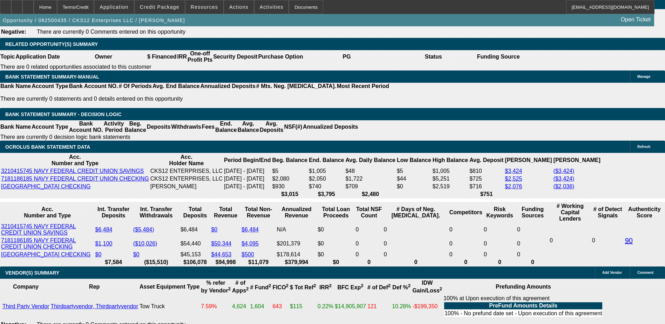
type input "$1,387.97"
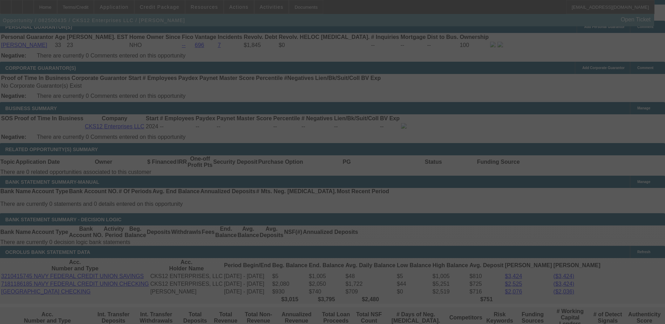
select select "0.1"
select select "0"
select select "3"
select select "0.1"
select select "4"
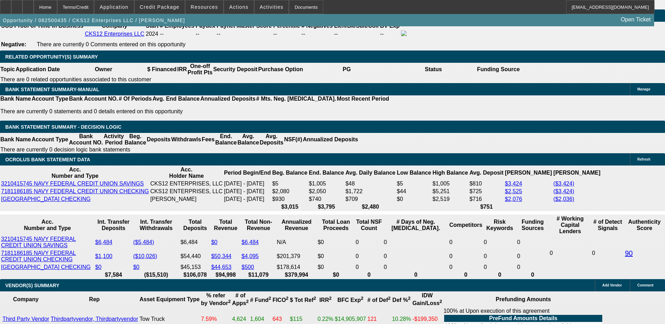
scroll to position [1137, 0]
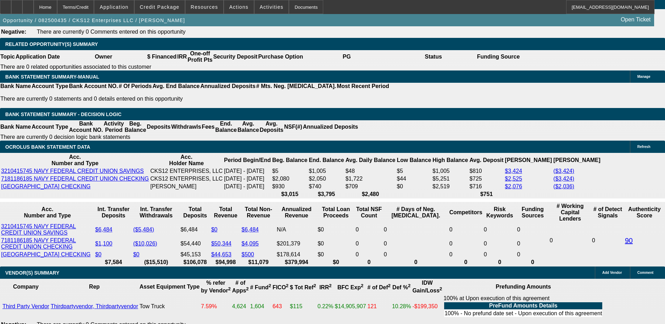
type input "18."
type input "UNKNOWN"
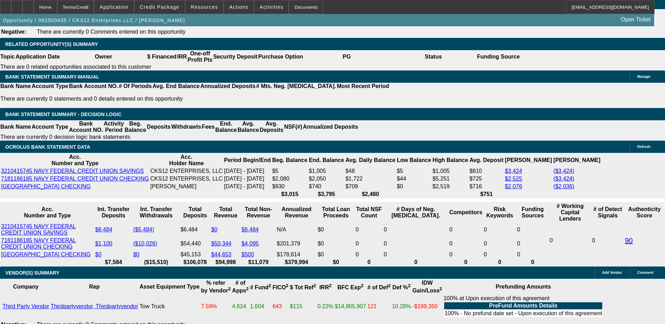
type input "18.5"
type input "$1,400.34"
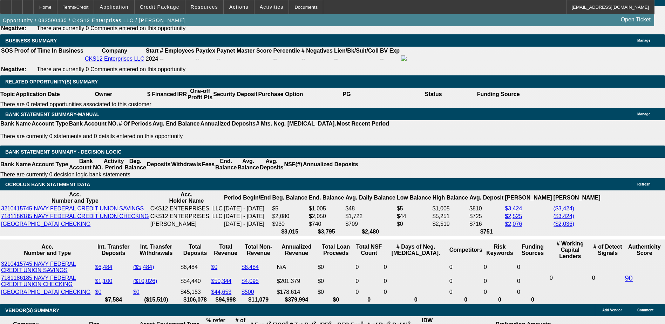
scroll to position [996, 0]
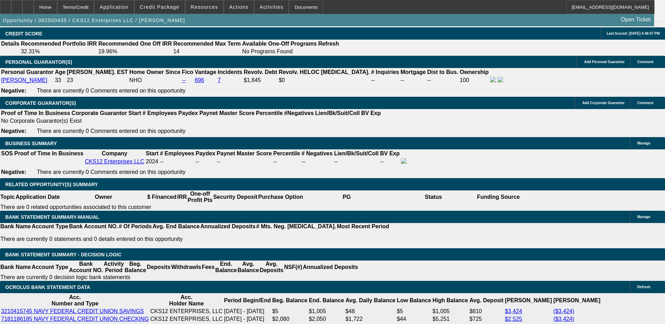
type input "18.5"
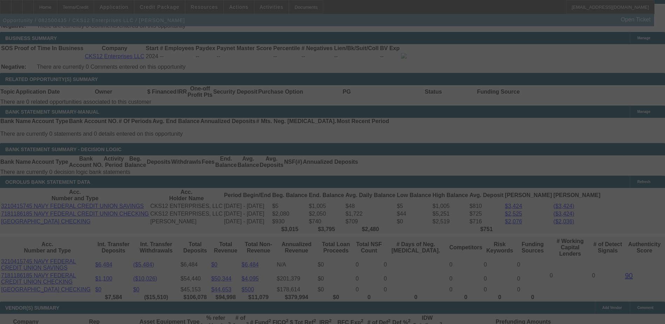
scroll to position [1137, 0]
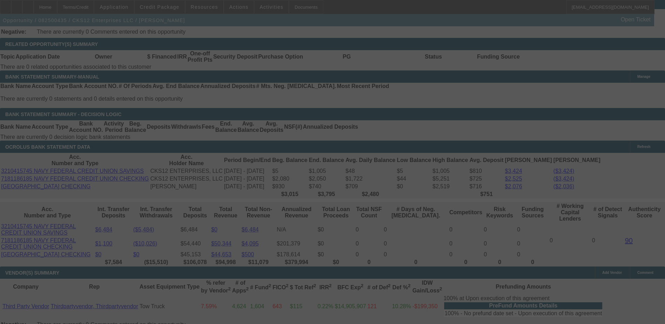
select select "0.1"
select select "0"
select select "3"
select select "0.1"
select select "4"
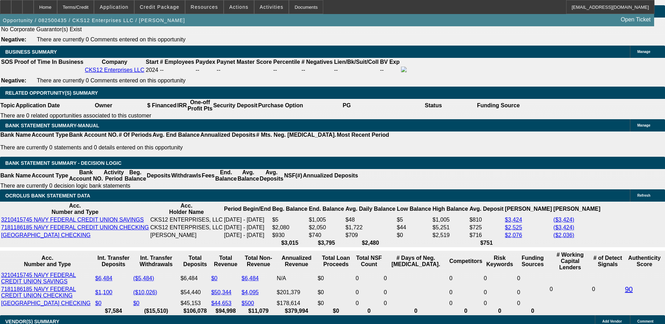
scroll to position [1031, 0]
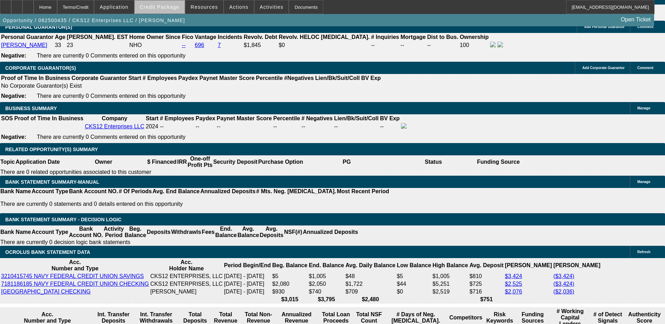
click at [176, 5] on span "Credit Package" at bounding box center [160, 7] width 40 height 6
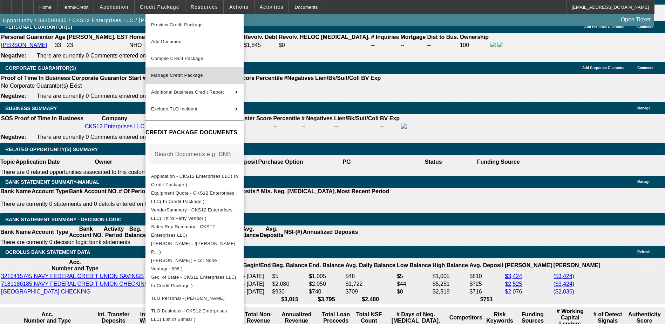
click at [190, 74] on span "Manage Credit Package" at bounding box center [177, 75] width 52 height 5
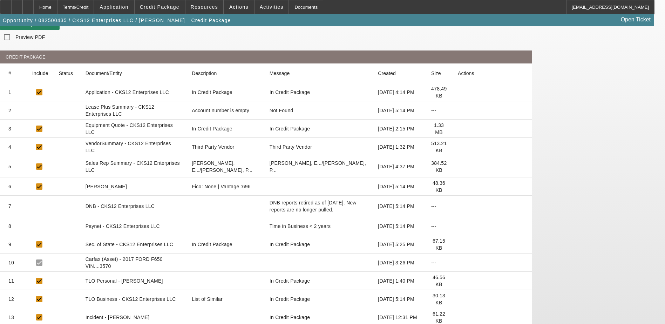
scroll to position [59, 0]
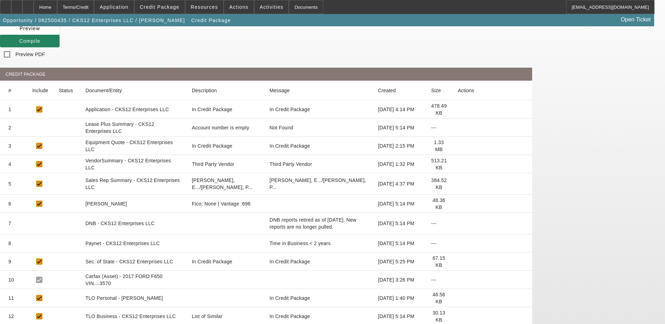
click at [458, 146] on icon at bounding box center [458, 146] width 0 height 0
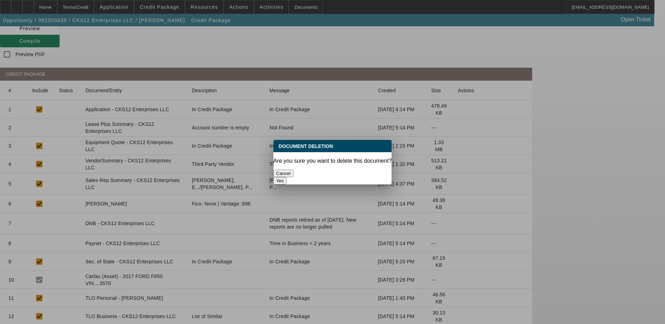
scroll to position [0, 0]
click at [287, 177] on button "Yes" at bounding box center [279, 180] width 13 height 7
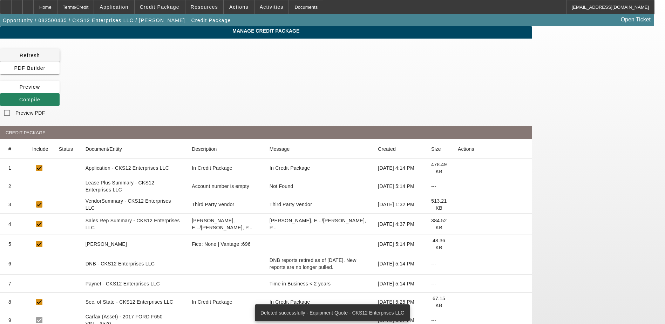
click at [40, 57] on span "Refresh" at bounding box center [30, 56] width 20 height 6
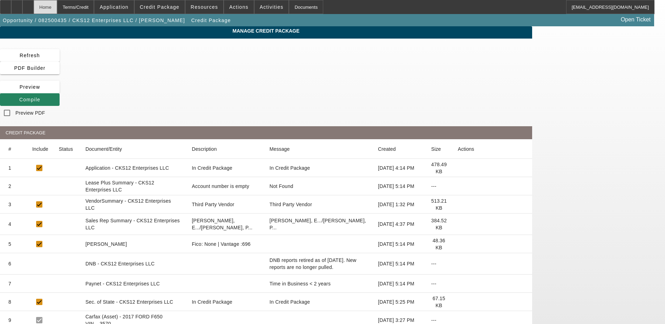
click at [57, 6] on div "Home" at bounding box center [45, 7] width 23 height 14
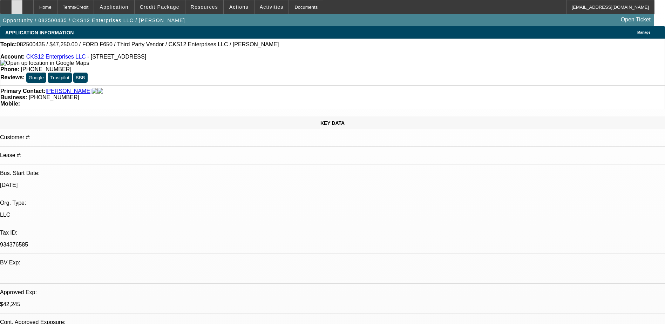
select select "0.1"
select select "0"
select select "3"
select select "0.1"
select select "4"
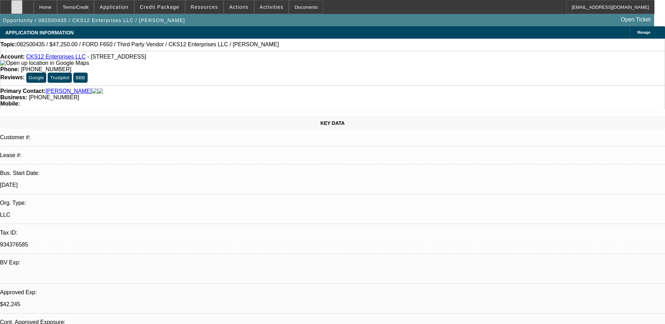
select select "0"
select select "2"
select select "0.1"
select select "4"
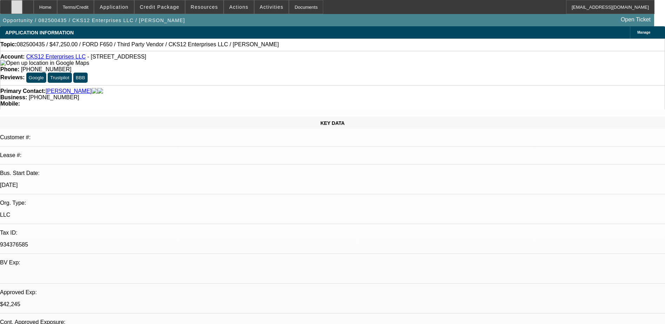
select select "0"
select select "2"
select select "0.1"
select select "4"
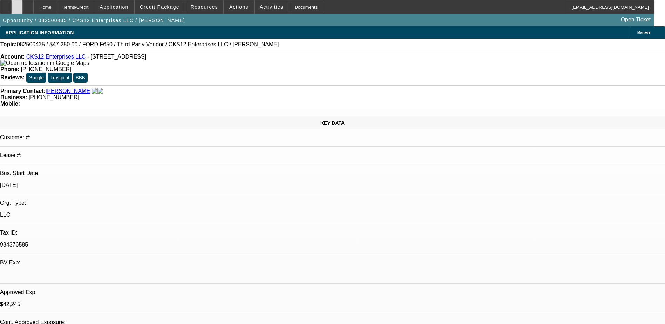
select select "0"
select select "2"
select select "0.1"
select select "4"
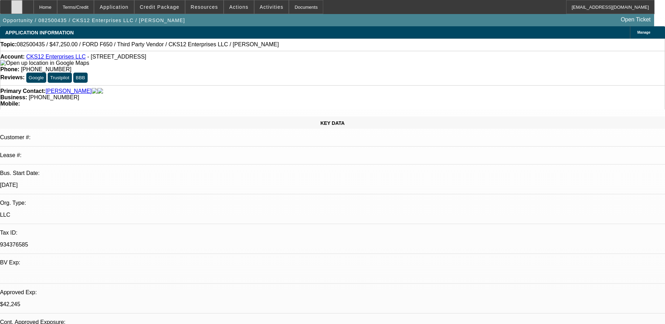
click at [17, 5] on icon at bounding box center [17, 5] width 0 height 0
click at [128, 8] on span "Application" at bounding box center [114, 7] width 29 height 6
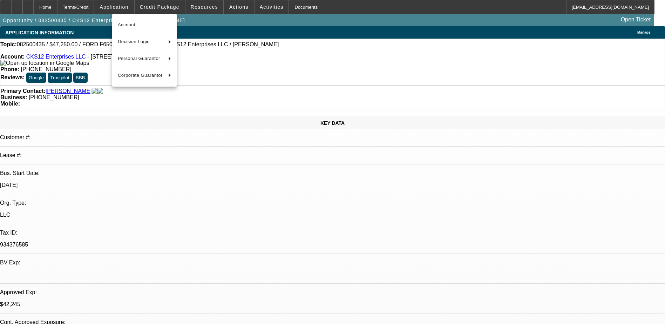
click at [165, 7] on div at bounding box center [332, 162] width 665 height 324
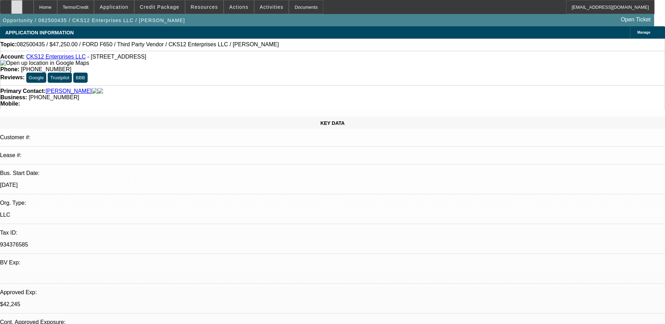
click at [22, 5] on div at bounding box center [16, 7] width 11 height 14
click at [34, 4] on div at bounding box center [27, 7] width 11 height 14
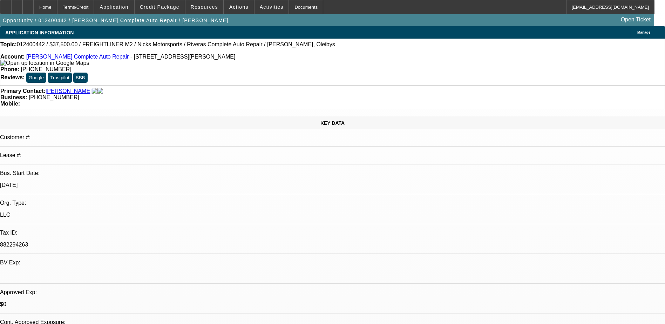
select select "0"
select select "2"
select select "0.1"
select select "2"
select select "0.1"
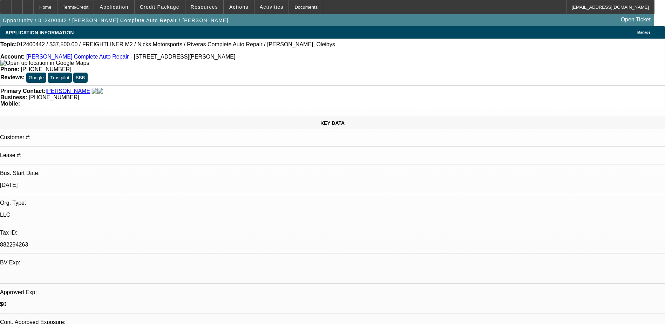
select select "0"
select select "2"
select select "0.1"
select select "1"
select select "2"
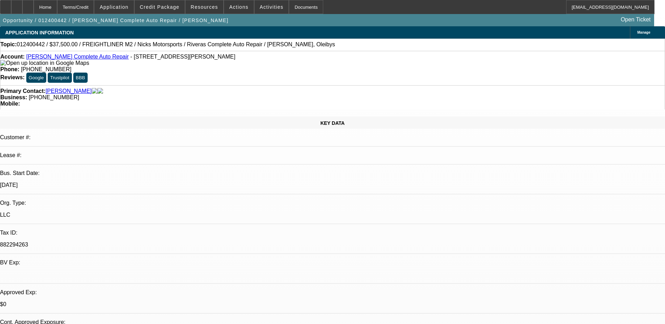
select select "4"
select select "1"
select select "2"
select select "4"
select select "1"
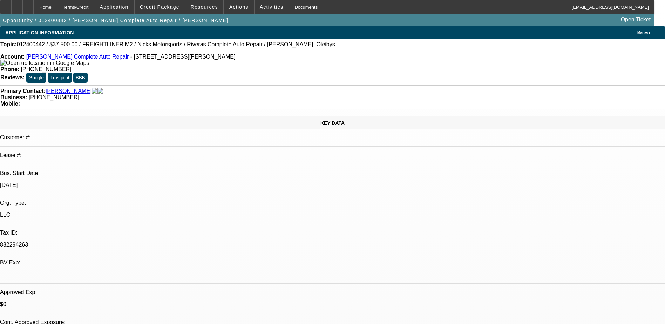
select select "2"
select select "4"
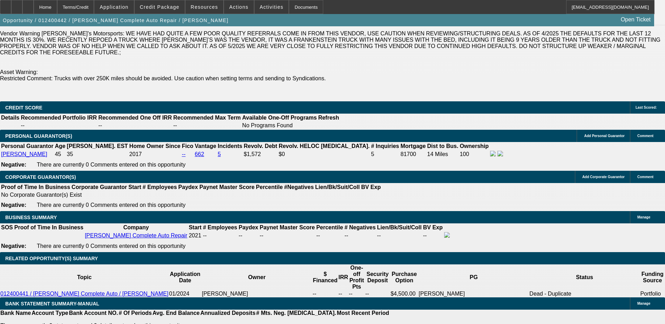
scroll to position [70, 0]
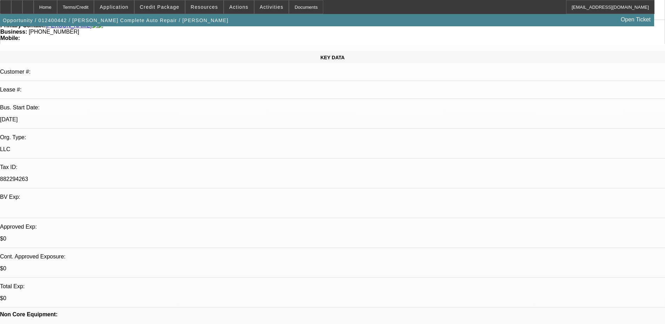
scroll to position [0, 0]
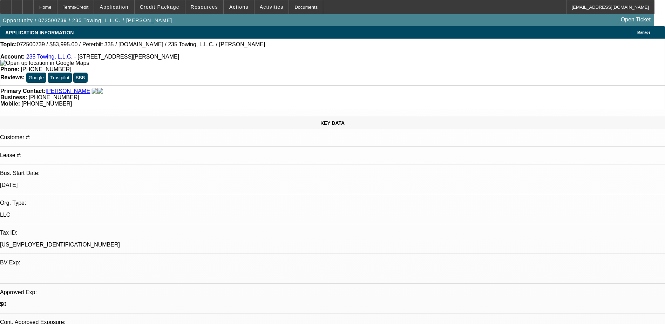
select select "0"
select select "2"
select select "0.1"
select select "0"
select select "2"
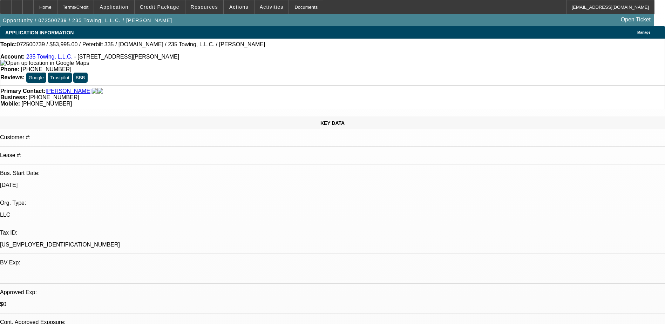
select select "0.1"
select select "0"
select select "2"
select select "0.1"
select select "1"
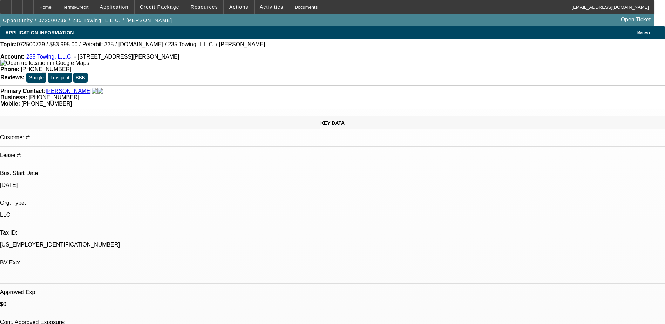
select select "2"
select select "4"
select select "1"
select select "2"
select select "4"
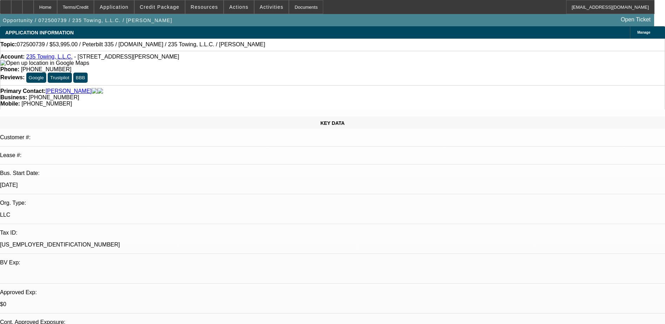
select select "1"
select select "2"
select select "4"
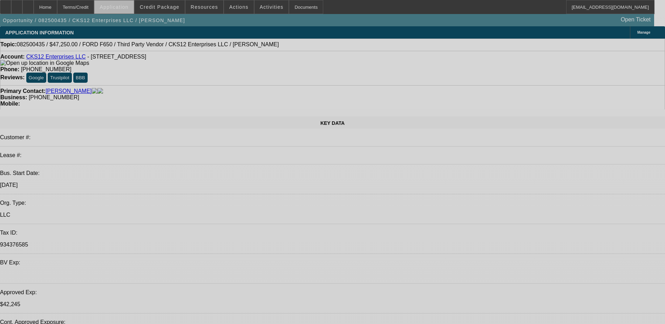
select select "0.1"
select select "0"
select select "0.1"
select select "0"
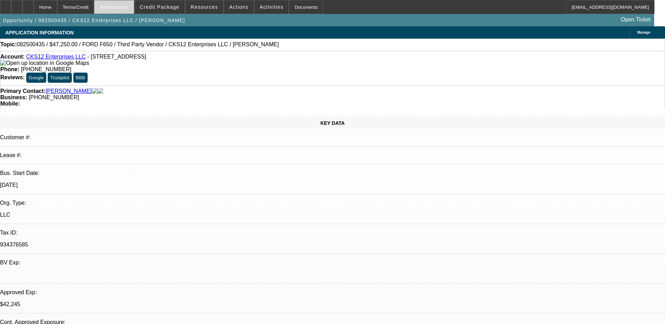
select select "2"
select select "0.1"
select select "0"
select select "2"
select select "0.1"
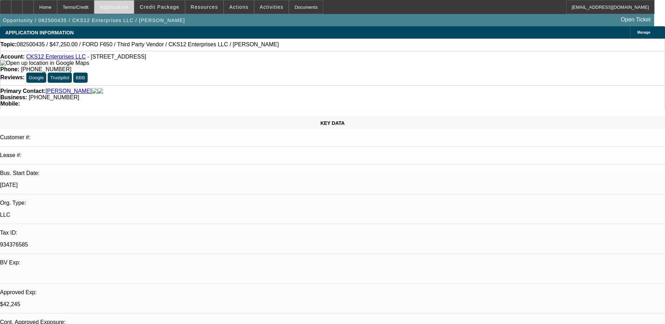
select select "0"
select select "2"
select select "0.1"
select select "1"
select select "3"
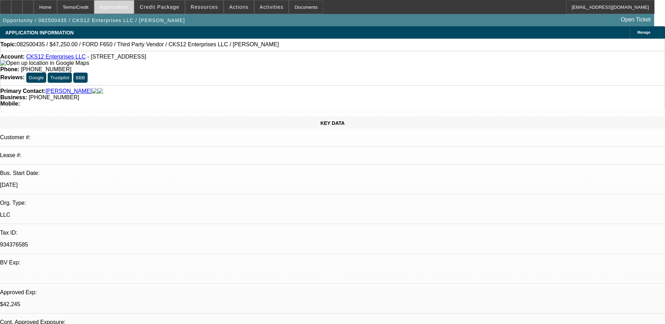
select select "4"
select select "1"
select select "2"
select select "4"
select select "1"
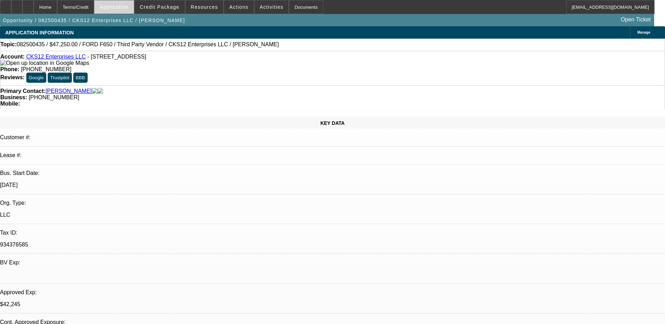
select select "2"
select select "4"
select select "1"
select select "2"
select select "4"
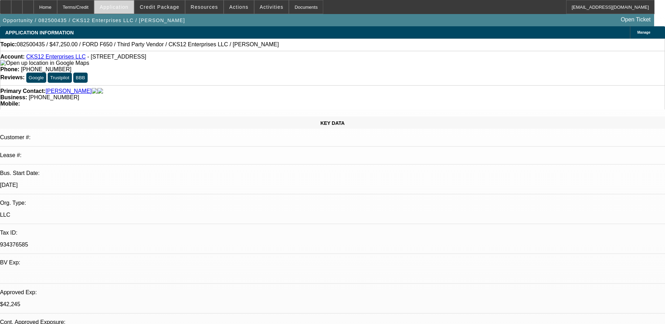
click at [128, 9] on span "Application" at bounding box center [114, 7] width 29 height 6
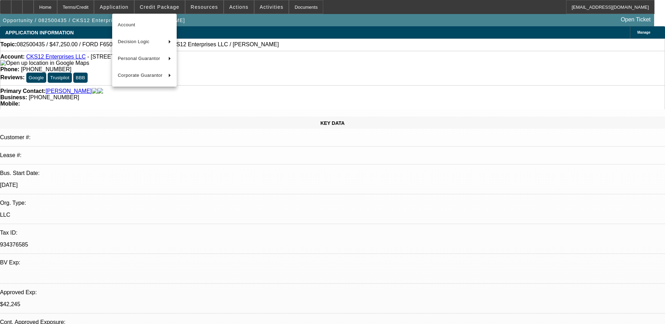
click at [163, 7] on div at bounding box center [332, 162] width 665 height 324
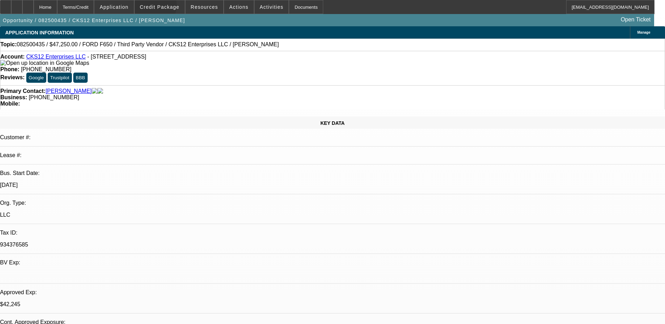
click at [163, 7] on span "Credit Package" at bounding box center [160, 7] width 40 height 6
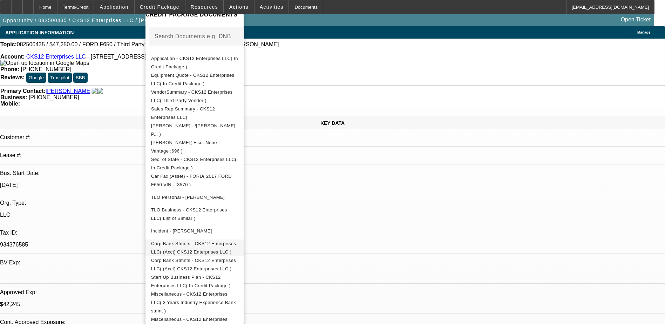
scroll to position [35, 0]
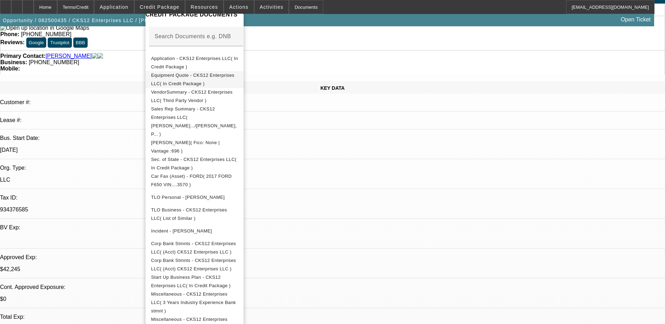
click at [234, 77] on span "Equipment Quote - CKS12 Enterprises LLC( In Credit Package )" at bounding box center [192, 80] width 83 height 14
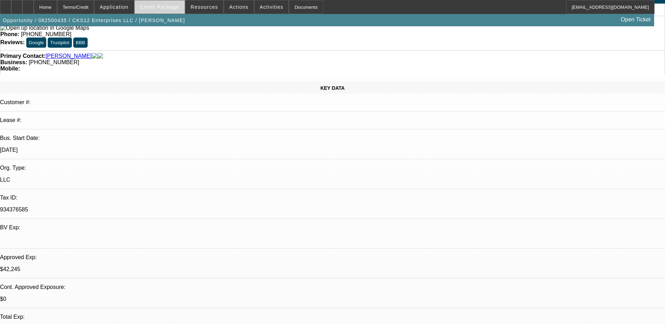
click at [169, 6] on span "Credit Package" at bounding box center [160, 7] width 40 height 6
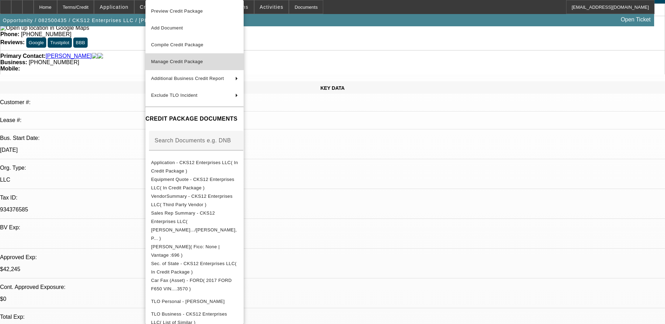
click at [177, 62] on span "Manage Credit Package" at bounding box center [177, 61] width 52 height 5
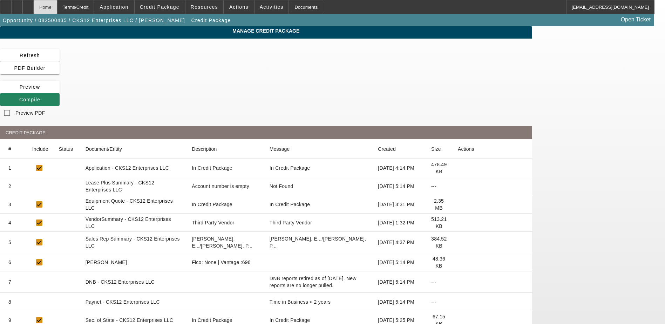
click at [57, 6] on div "Home" at bounding box center [45, 7] width 23 height 14
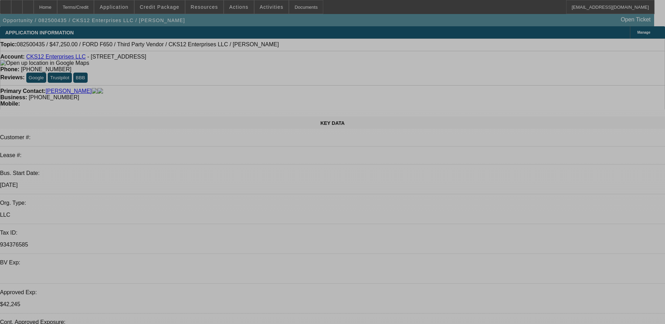
select select "0.1"
select select "0"
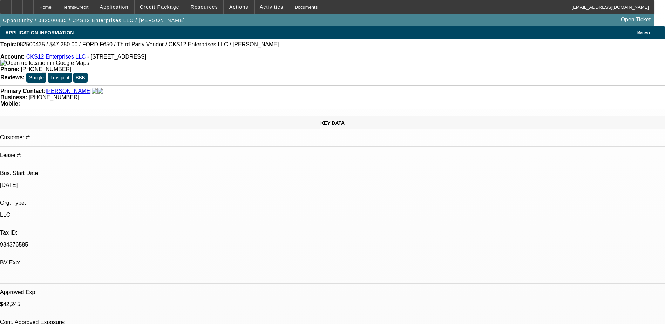
select select "3"
select select "0.1"
select select "4"
select select "0"
select select "2"
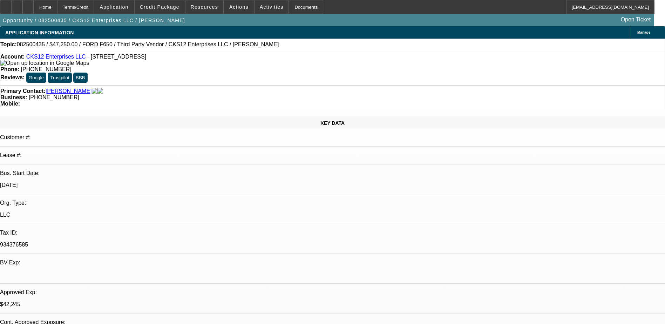
select select "2"
select select "0.1"
select select "4"
select select "0"
select select "2"
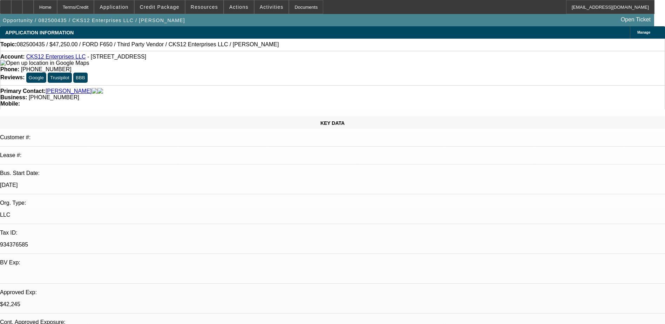
select select "2"
select select "0.1"
select select "4"
select select "0"
select select "2"
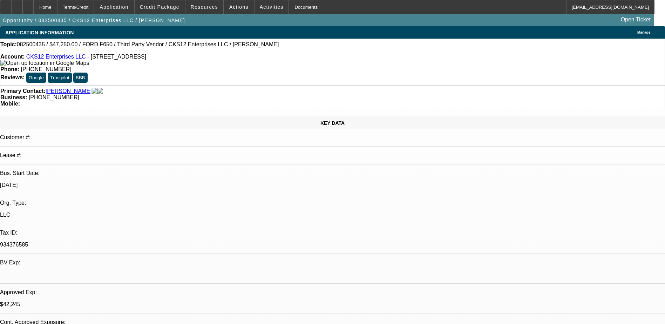
select select "2"
select select "0.1"
select select "4"
click at [22, 5] on div at bounding box center [16, 7] width 11 height 14
click at [28, 5] on icon at bounding box center [28, 5] width 0 height 0
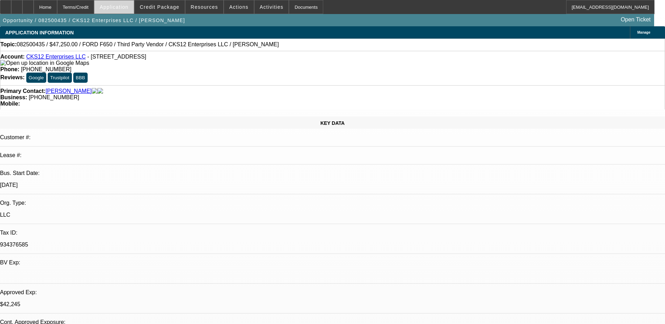
select select "0.1"
select select "0"
select select "0.1"
select select "0"
select select "2"
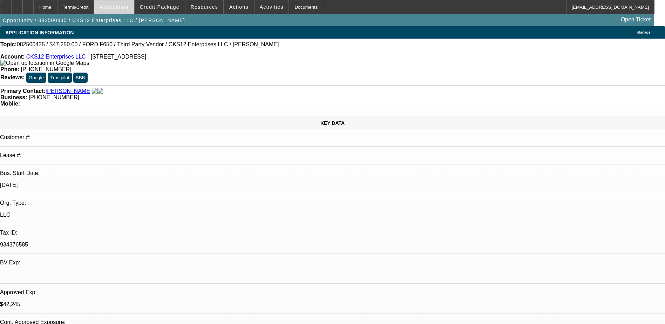
select select "0.1"
select select "0"
select select "2"
select select "0.1"
select select "0"
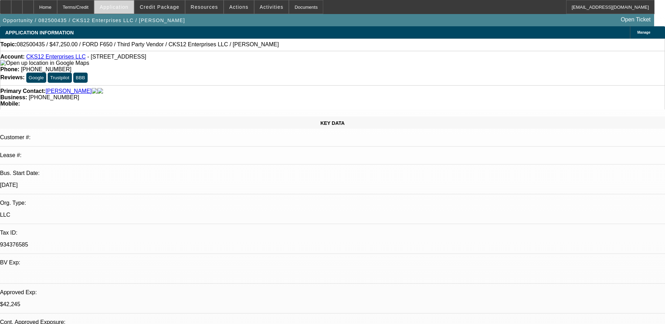
select select "2"
select select "0.1"
select select "1"
select select "3"
select select "4"
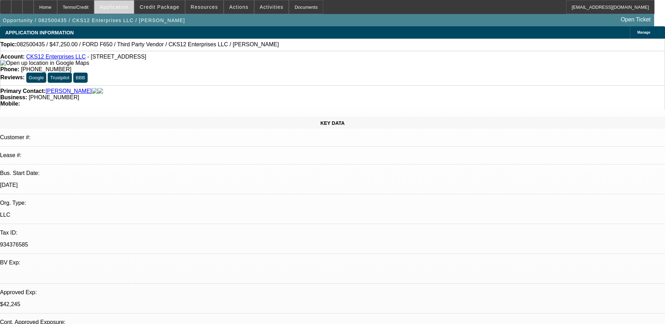
select select "1"
select select "2"
select select "4"
select select "1"
select select "2"
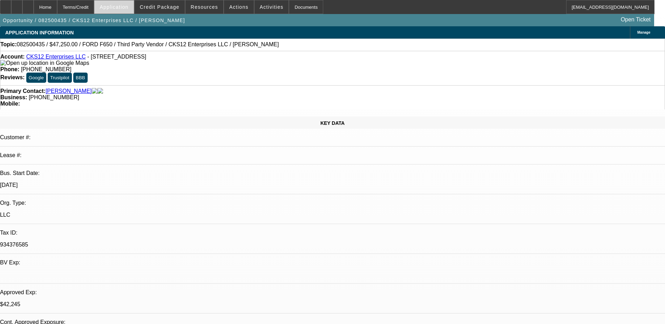
select select "4"
select select "1"
select select "2"
select select "4"
click at [167, 2] on span at bounding box center [160, 7] width 50 height 17
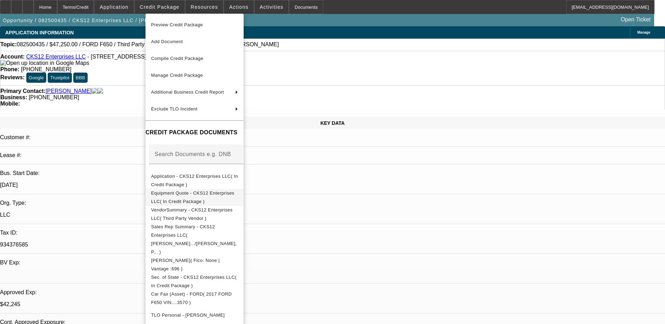
click at [197, 193] on span "Equipment Quote - CKS12 Enterprises LLC( In Credit Package )" at bounding box center [192, 197] width 83 height 14
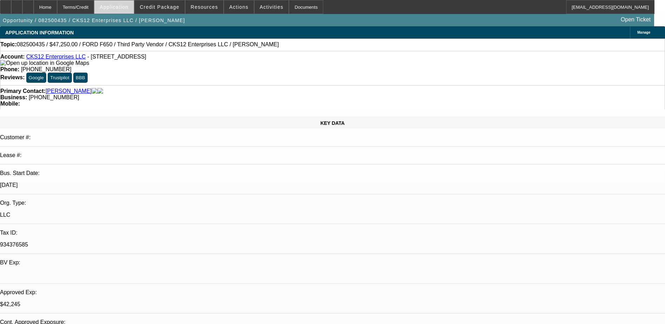
click at [123, 4] on span at bounding box center [113, 7] width 39 height 17
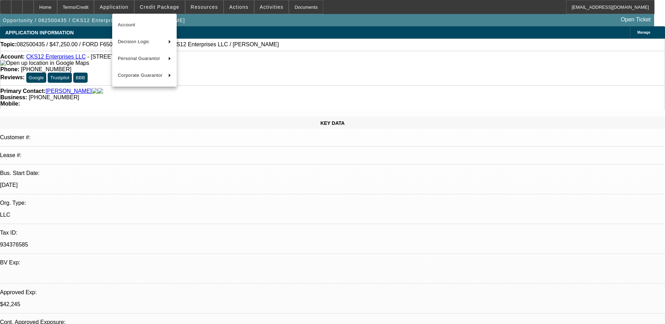
click at [162, 7] on div at bounding box center [332, 162] width 665 height 324
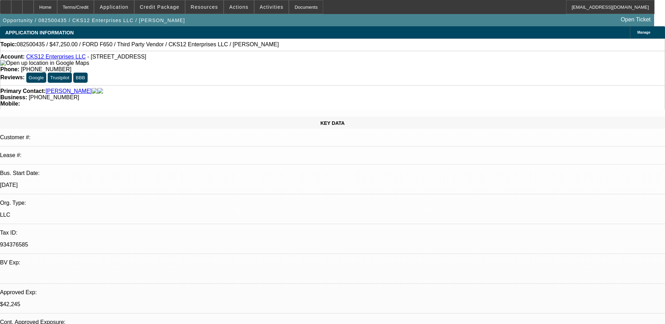
click at [162, 7] on span "Credit Package" at bounding box center [160, 7] width 40 height 6
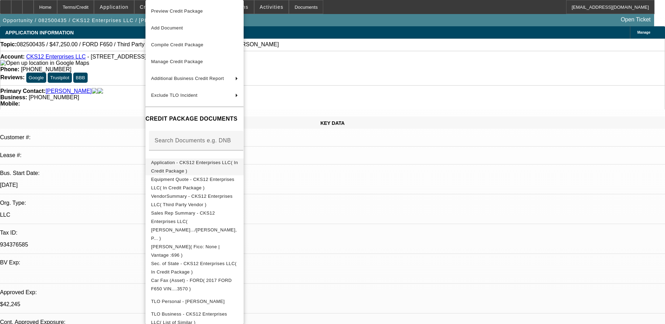
click at [208, 167] on span "Application - CKS12 Enterprises LLC( In Credit Package )" at bounding box center [194, 166] width 87 height 17
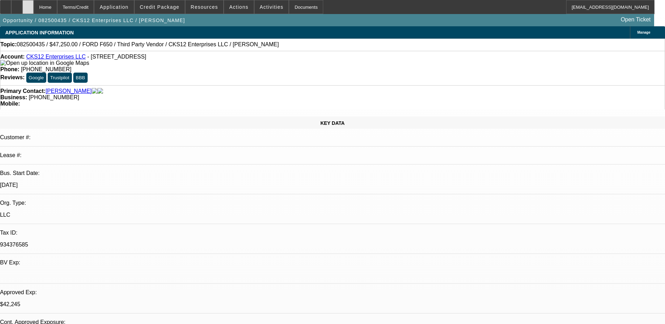
click at [34, 8] on div at bounding box center [27, 7] width 11 height 14
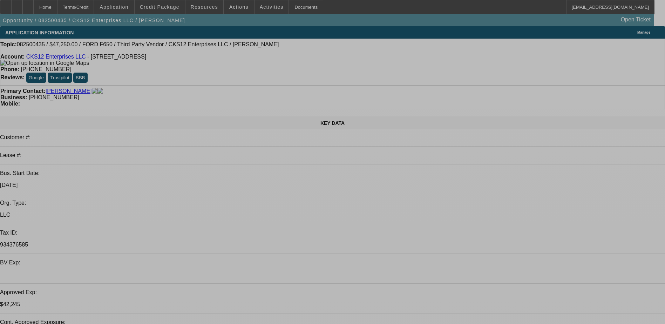
select select "0.1"
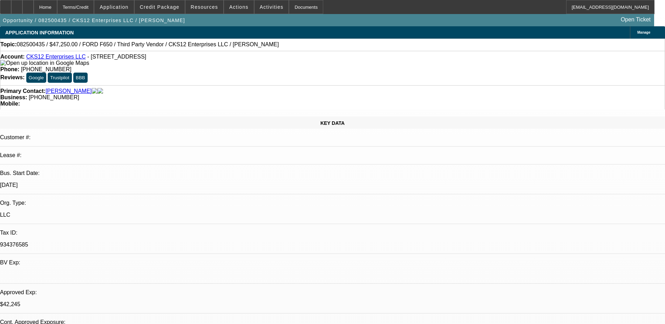
select select "0"
select select "0.1"
select select "0"
select select "2"
select select "0.1"
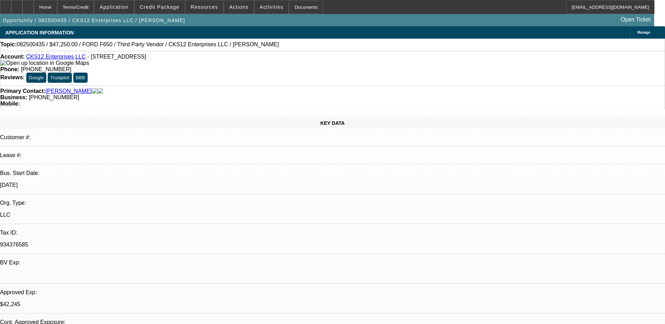
select select "0"
select select "2"
select select "0.1"
select select "0"
select select "2"
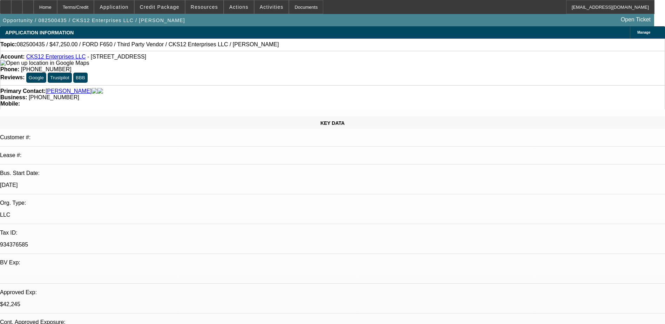
select select "0.1"
select select "1"
select select "3"
select select "4"
select select "1"
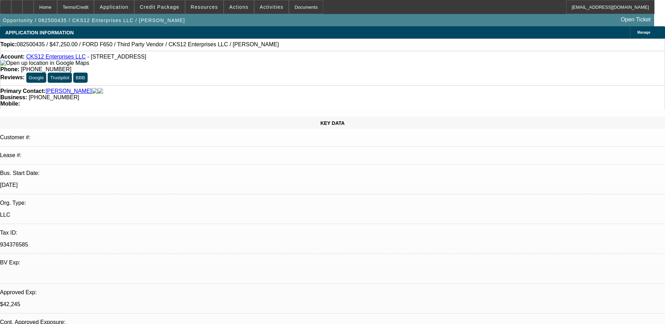
select select "2"
select select "4"
select select "1"
select select "2"
select select "4"
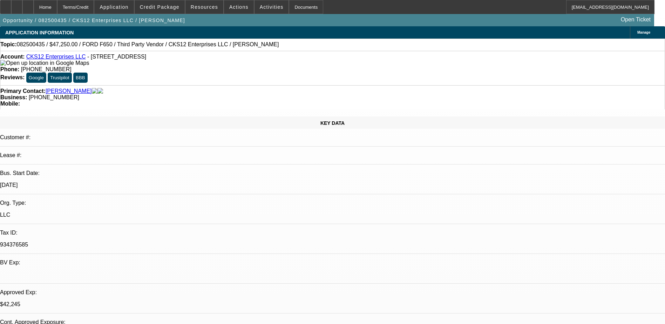
select select "1"
select select "2"
select select "4"
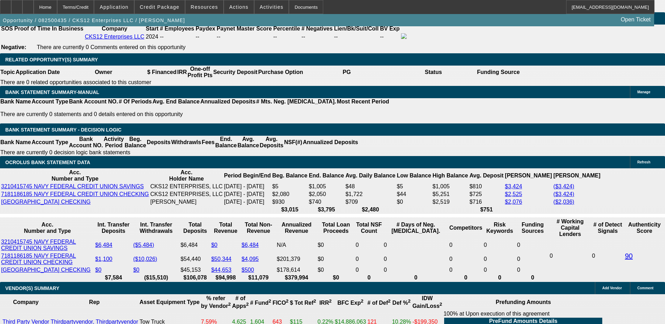
scroll to position [1156, 0]
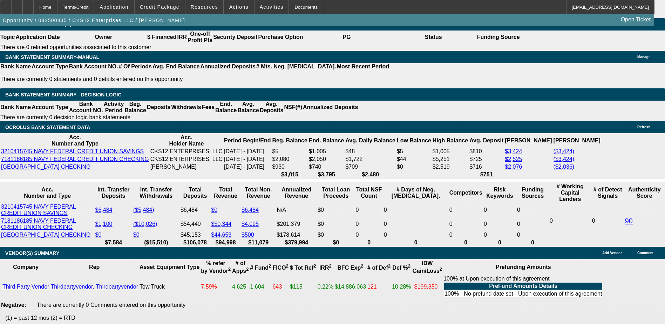
select select "1"
type input "UNKNOWN"
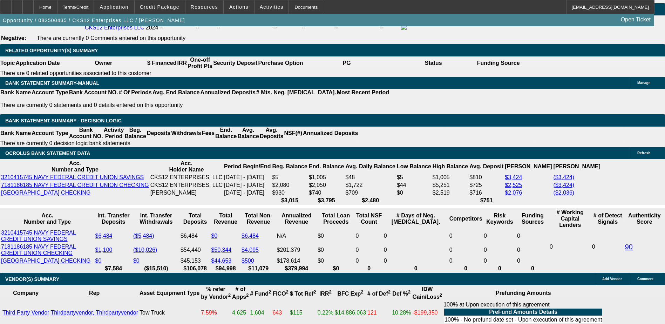
scroll to position [1051, 0]
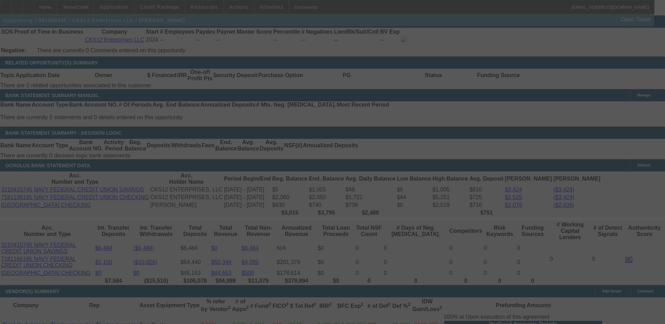
scroll to position [1121, 0]
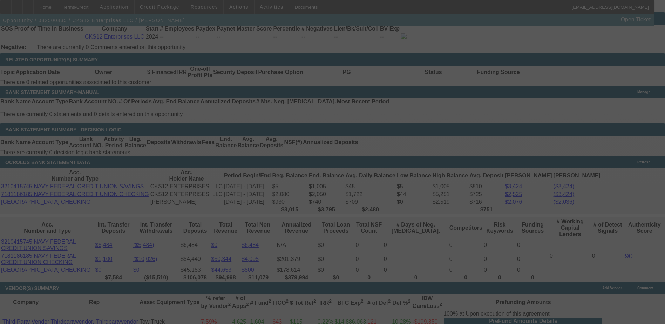
select select "0.1"
select select "0"
select select "0.1"
select select "4"
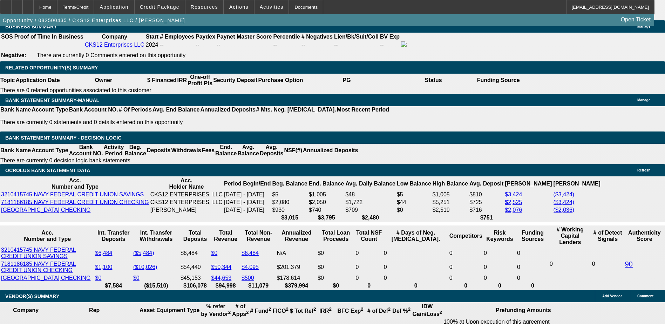
select select "2"
type input "UNKNOWN"
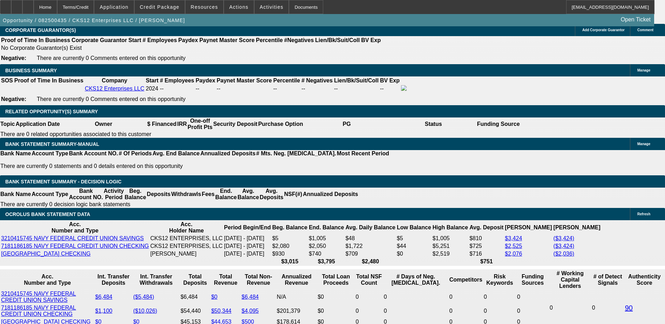
scroll to position [1008, 0]
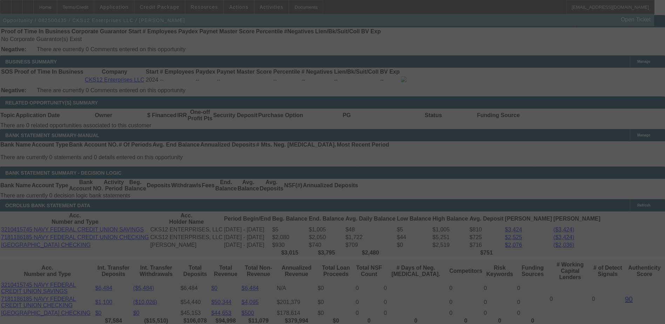
scroll to position [1148, 0]
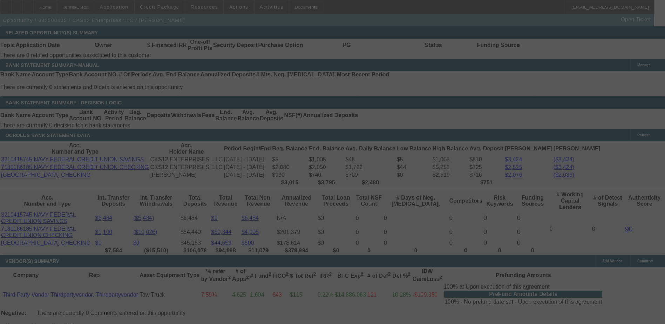
select select "0.1"
select select "0"
select select "2"
select select "0.1"
select select "4"
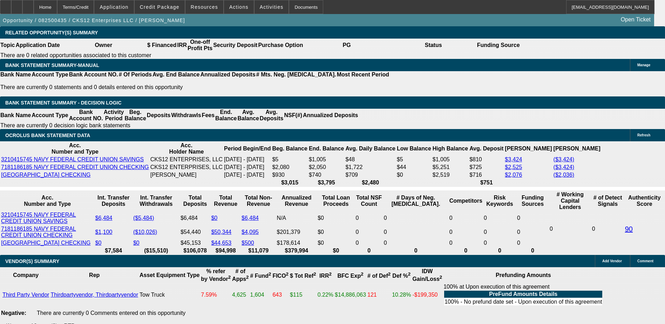
select select "3"
type input "UNKNOWN"
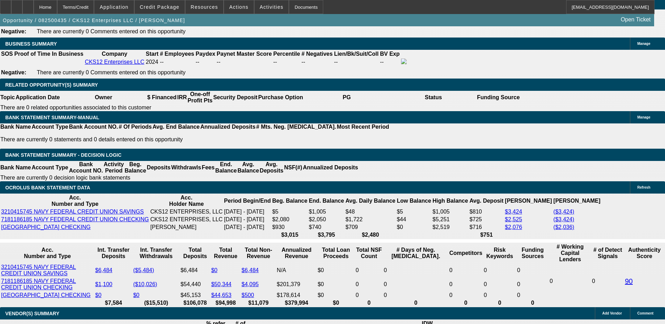
scroll to position [1008, 0]
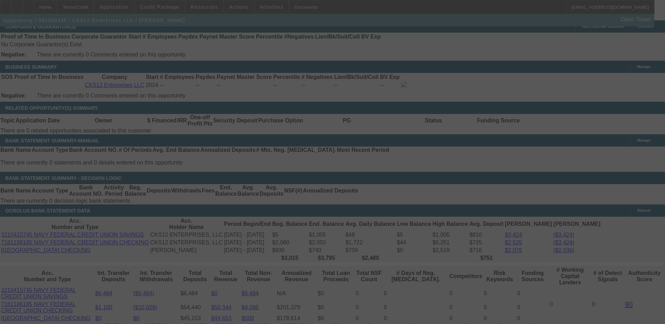
scroll to position [1148, 0]
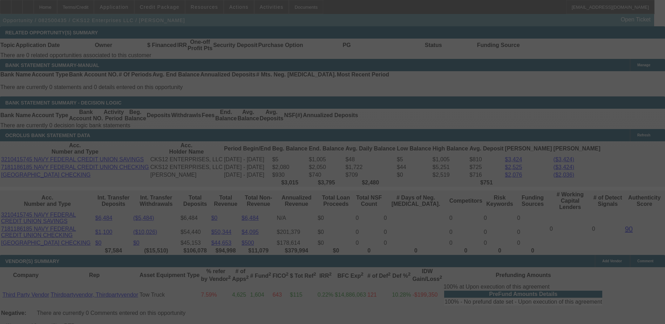
select select "0.1"
select select "0"
select select "3"
select select "0.1"
select select "4"
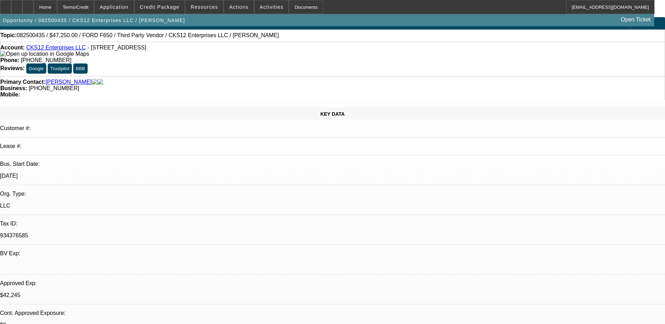
scroll to position [0, 0]
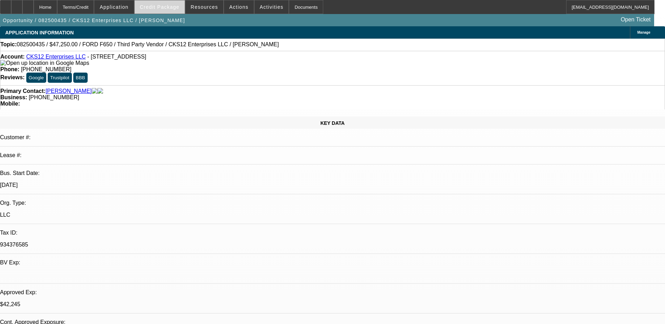
click at [177, 7] on span "Credit Package" at bounding box center [160, 7] width 40 height 6
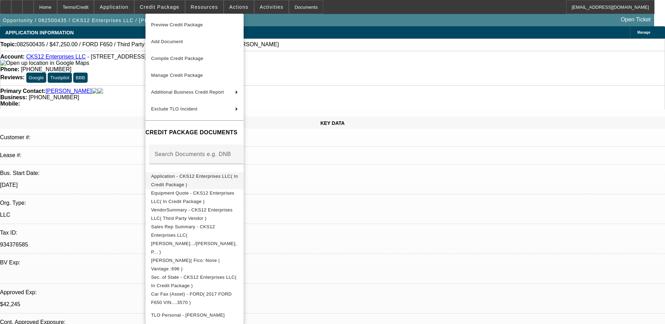
click at [206, 179] on span "Application - CKS12 Enterprises LLC( In Credit Package )" at bounding box center [194, 180] width 87 height 14
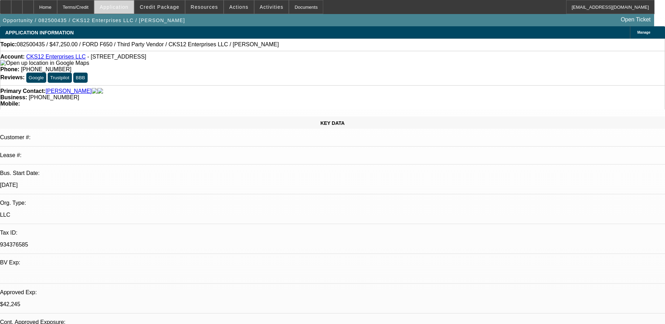
click at [129, 4] on span at bounding box center [113, 7] width 39 height 17
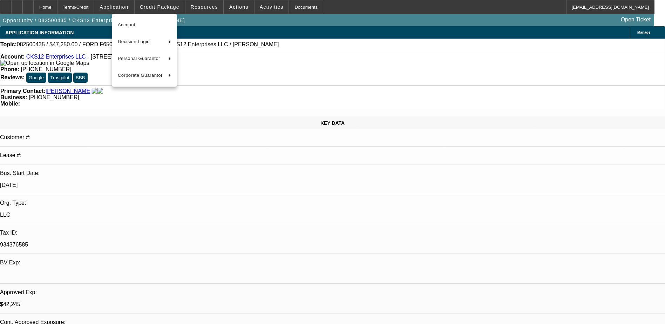
click at [204, 7] on div at bounding box center [332, 162] width 665 height 324
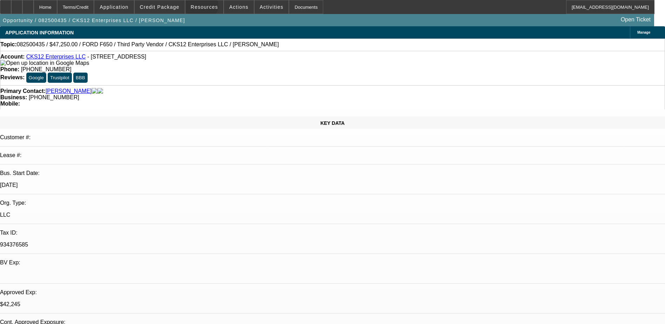
click at [204, 7] on span "Resources" at bounding box center [204, 7] width 27 height 6
click at [165, 9] on div at bounding box center [332, 162] width 665 height 324
click at [165, 9] on span "Credit Package" at bounding box center [160, 7] width 40 height 6
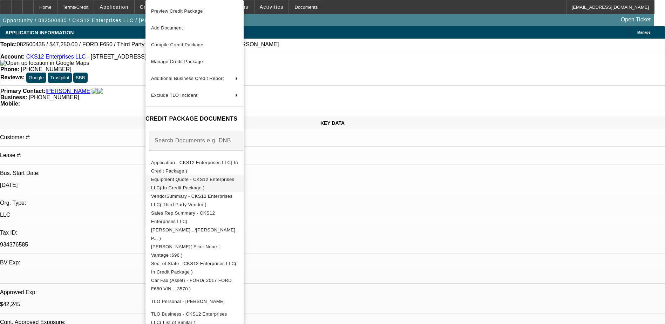
click at [200, 178] on span "Equipment Quote - CKS12 Enterprises LLC( In Credit Package )" at bounding box center [192, 184] width 83 height 14
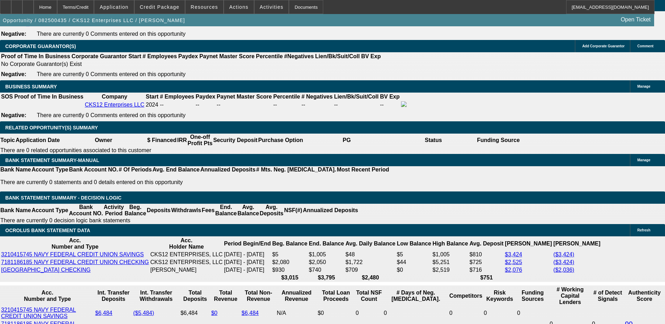
scroll to position [1051, 0]
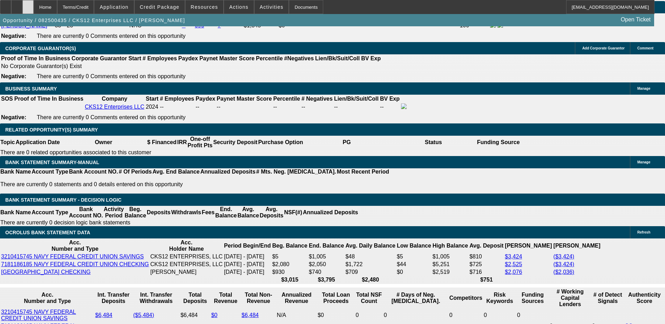
click at [34, 7] on div at bounding box center [27, 7] width 11 height 14
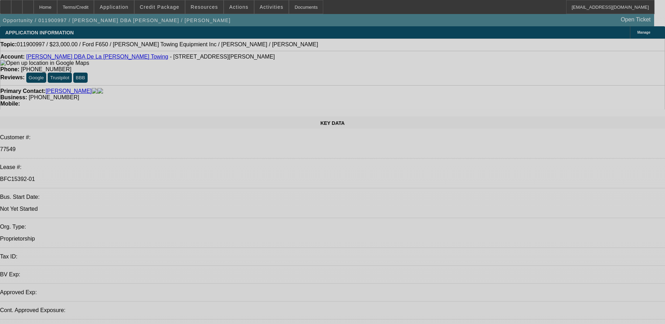
select select "0"
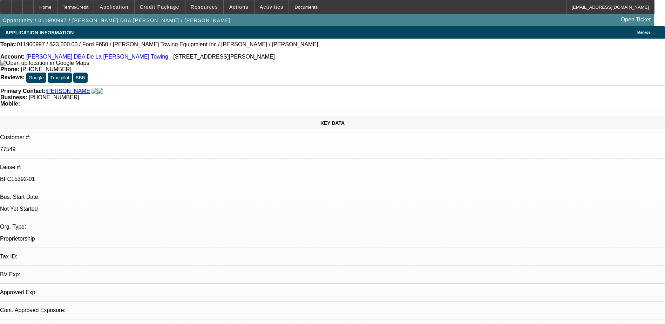
select select "2"
select select "0"
select select "2"
select select "0"
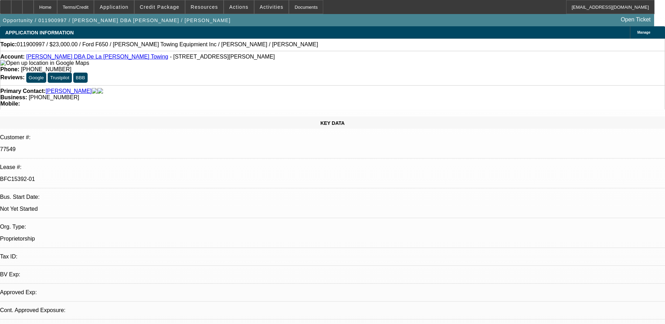
select select "0"
select select "2"
select select "0.1"
select select "0"
select select "2"
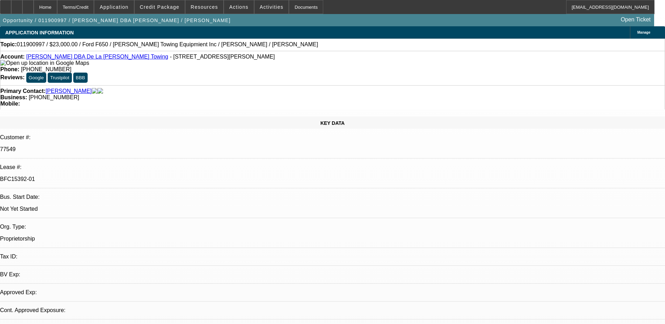
select select "0.1"
select select "1"
select select "2"
select select "6"
select select "1"
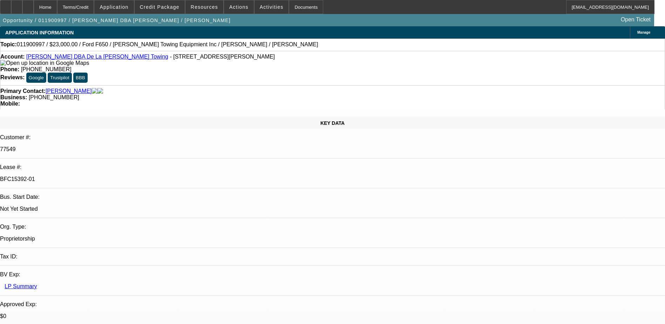
select select "2"
select select "6"
select select "1"
select select "2"
select select "4"
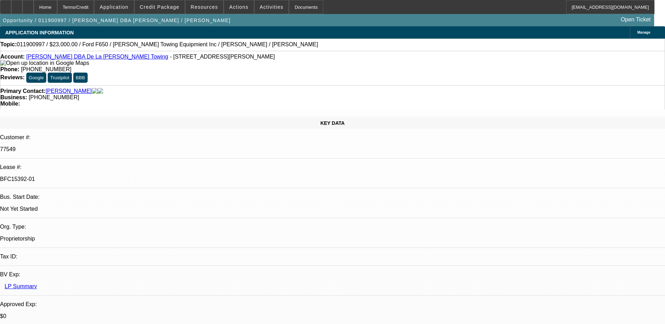
select select "1"
select select "2"
select select "4"
click at [57, 7] on div "Home" at bounding box center [45, 7] width 23 height 14
click at [127, 6] on span "Application" at bounding box center [114, 7] width 29 height 6
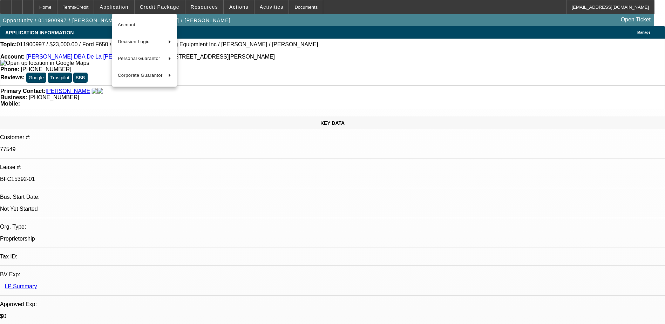
click at [159, 5] on div at bounding box center [332, 162] width 665 height 324
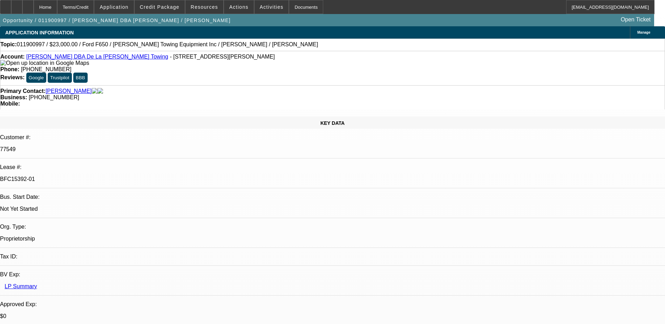
click at [159, 5] on span "Credit Package" at bounding box center [160, 7] width 40 height 6
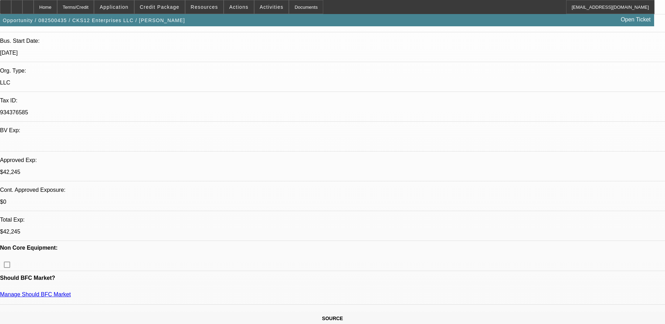
select select "0.1"
select select "0"
select select "0.1"
select select "0"
select select "2"
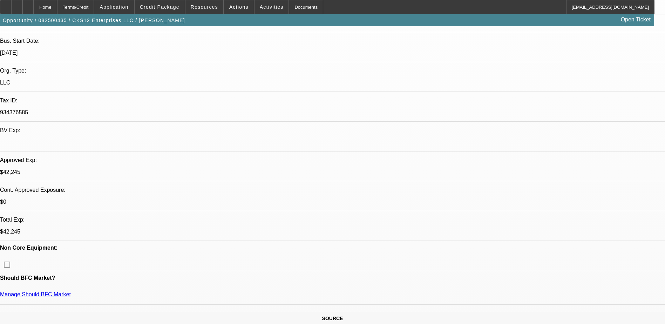
select select "0.1"
select select "0"
select select "2"
select select "0.1"
select select "0"
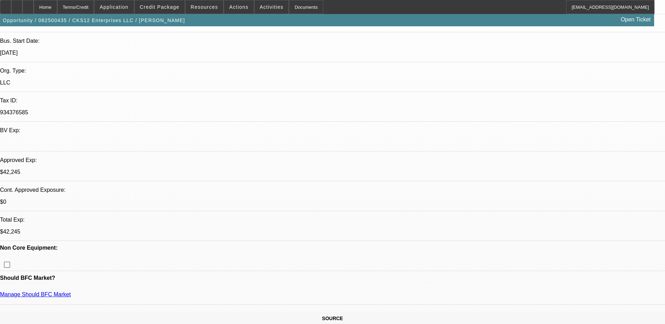
select select "2"
select select "0.1"
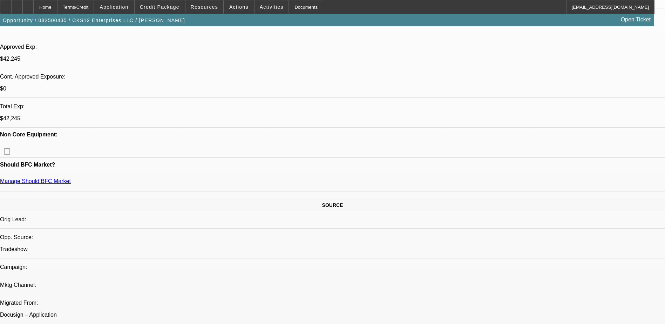
select select "1"
select select "3"
select select "4"
select select "1"
select select "2"
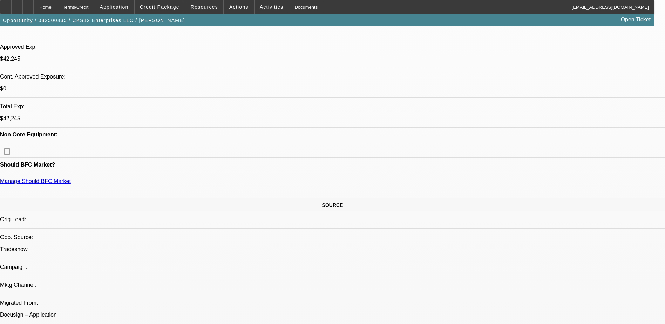
select select "4"
select select "1"
select select "2"
select select "4"
select select "1"
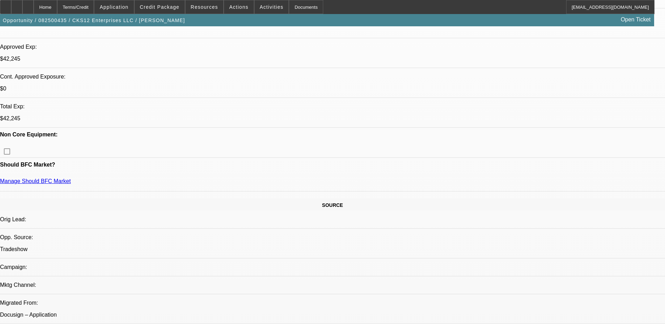
select select "2"
select select "4"
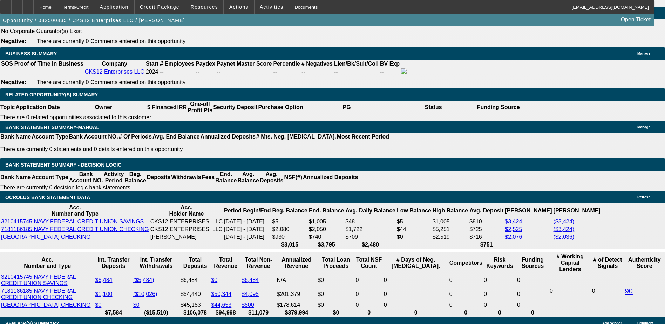
scroll to position [1121, 0]
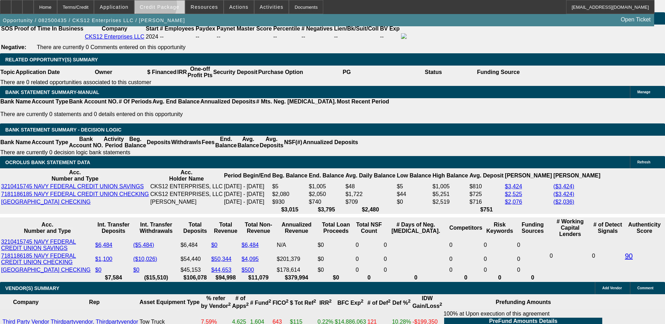
click at [166, 7] on span "Credit Package" at bounding box center [160, 7] width 40 height 6
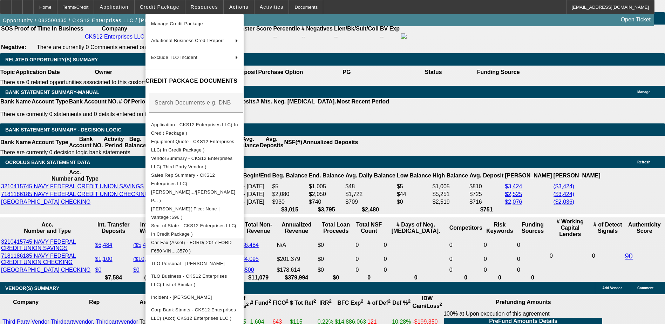
scroll to position [118, 0]
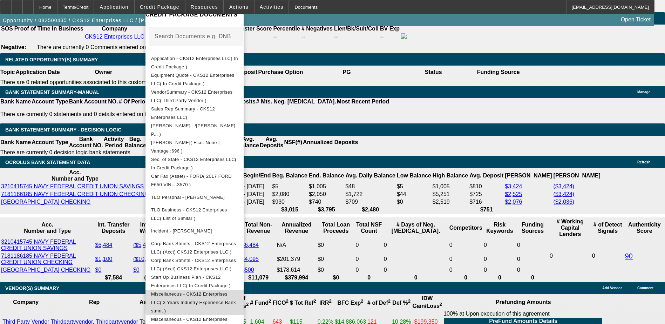
click at [238, 290] on span "Miscellaneous - CKS12 Enterprises LLC( 3 Years Industry Experience Bank stmnt )" at bounding box center [194, 302] width 87 height 25
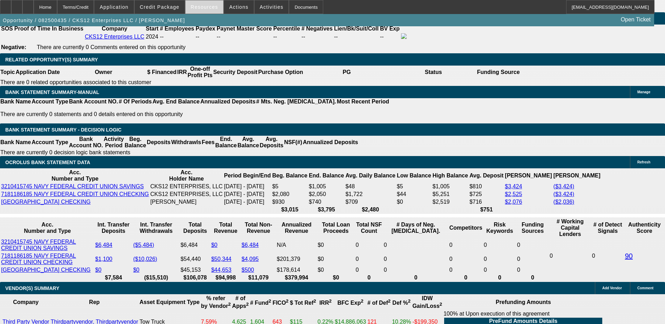
click at [200, 4] on span at bounding box center [204, 7] width 38 height 17
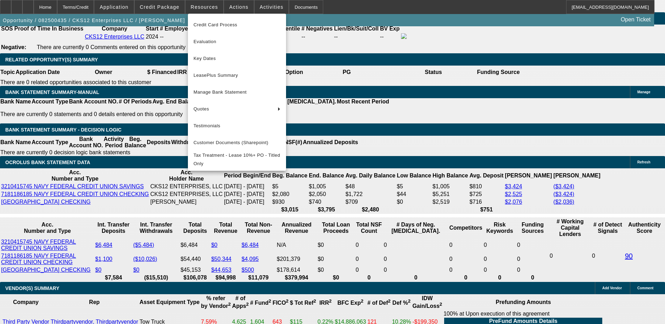
click at [171, 6] on div at bounding box center [332, 162] width 665 height 324
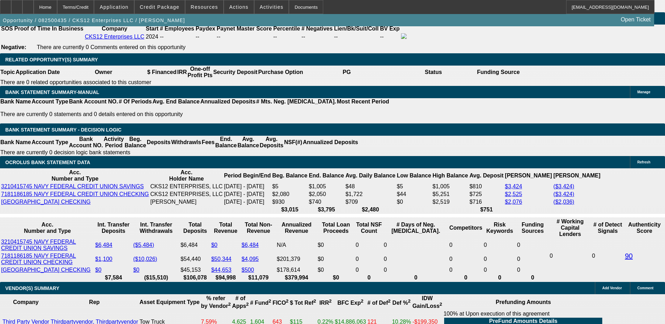
click at [171, 6] on span "Credit Package" at bounding box center [160, 7] width 40 height 6
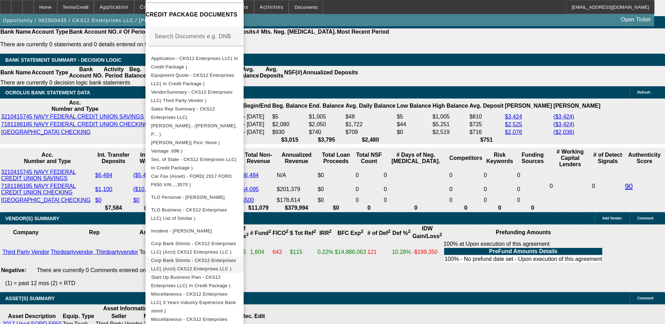
scroll to position [1191, 0]
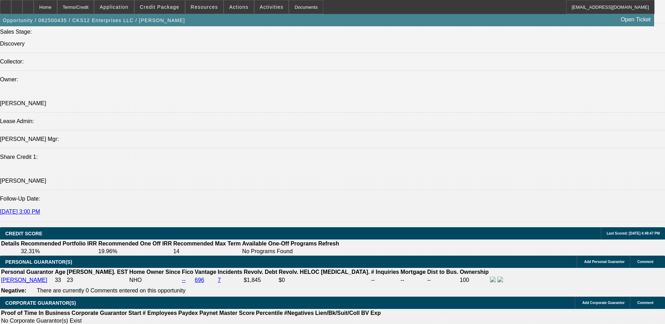
scroll to position [736, 0]
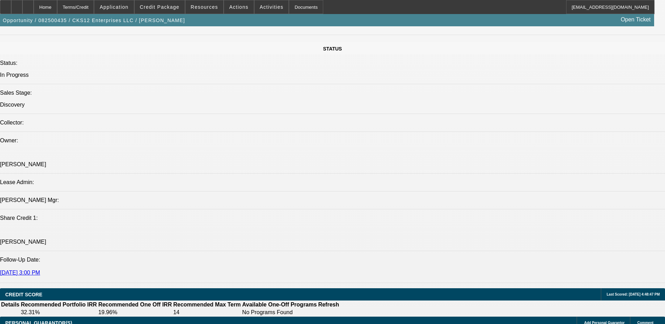
radio input "false"
radio input "true"
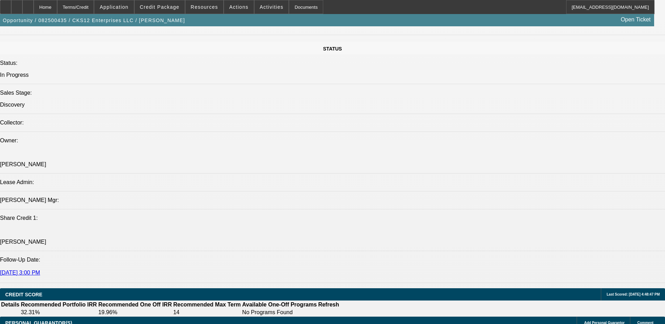
paste textarea "[PERSON_NAME] is the owner and operator of startup CKS12 Enterprises LLC, forme…"
type textarea "[PERSON_NAME] is the owner and operator of startup CKS12 Enterprises LLC, forme…"
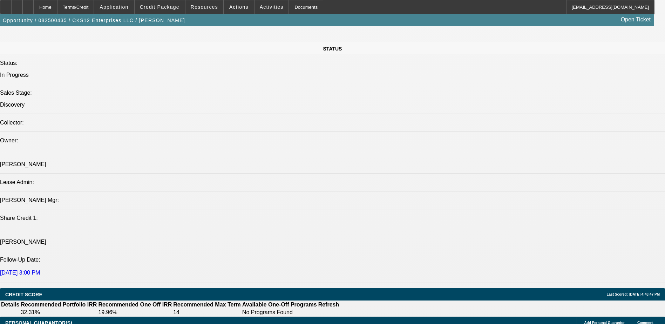
radio input "true"
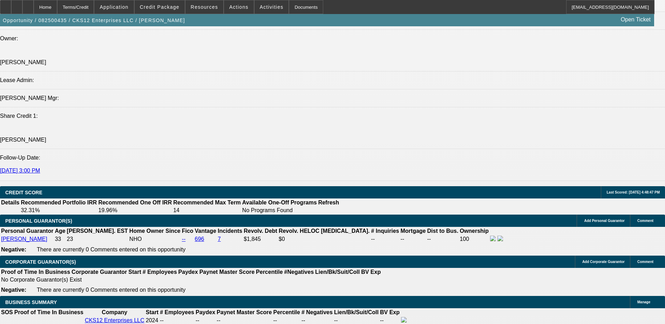
scroll to position [841, 0]
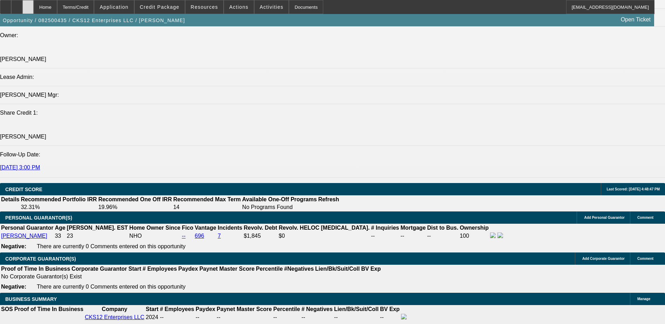
click at [34, 8] on div at bounding box center [27, 7] width 11 height 14
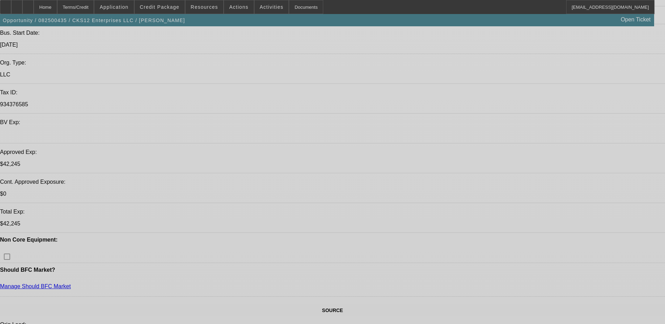
select select "0.1"
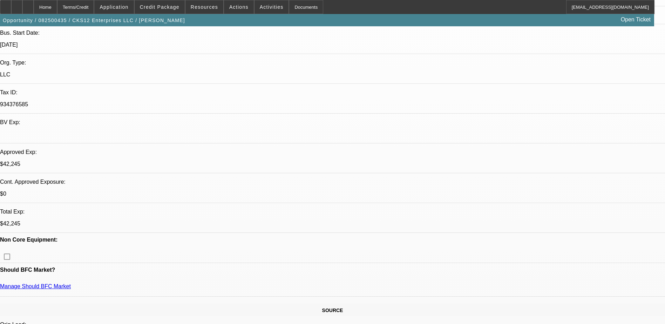
select select "0"
select select "0.1"
select select "0"
select select "2"
select select "0.1"
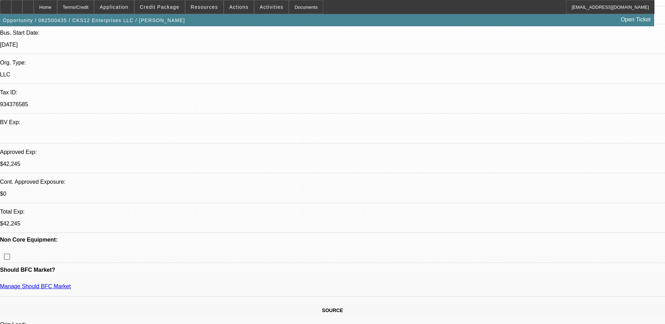
select select "0"
select select "2"
select select "0.1"
select select "0"
select select "2"
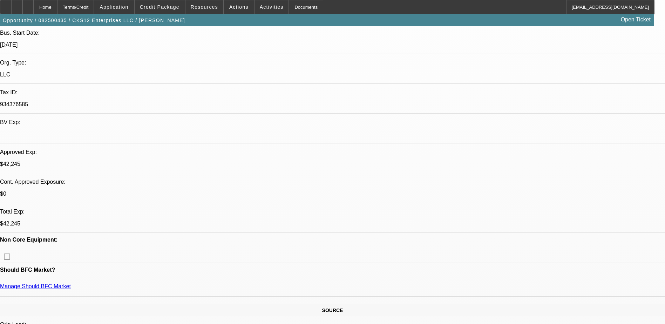
select select "0.1"
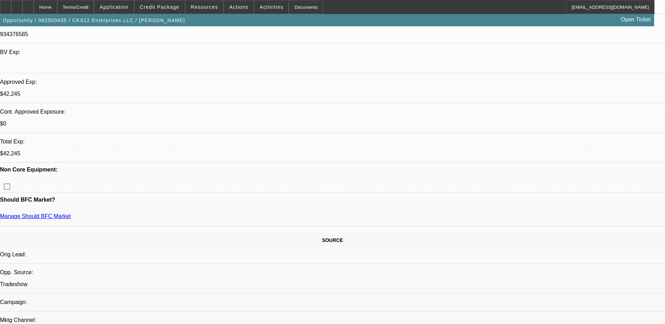
select select "1"
select select "3"
select select "4"
select select "1"
select select "2"
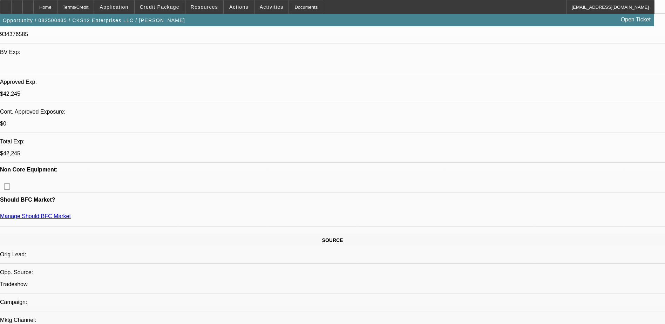
select select "4"
select select "1"
select select "2"
select select "4"
select select "1"
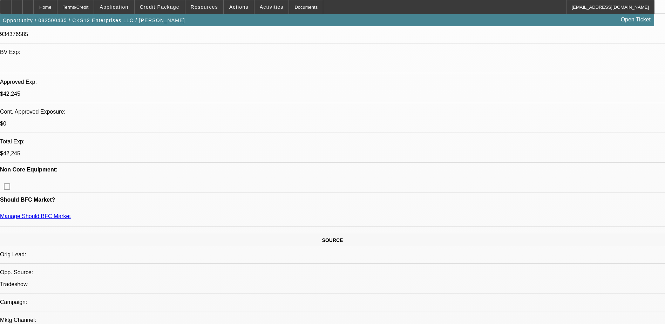
select select "2"
select select "4"
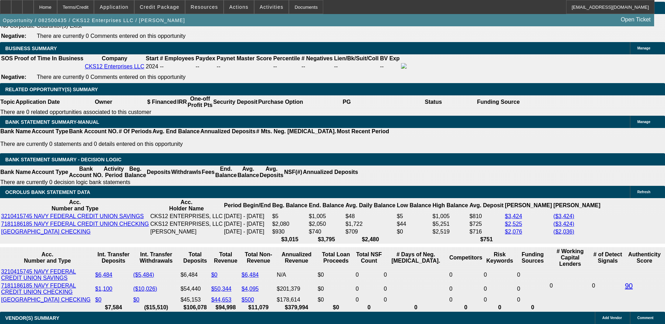
scroll to position [1086, 0]
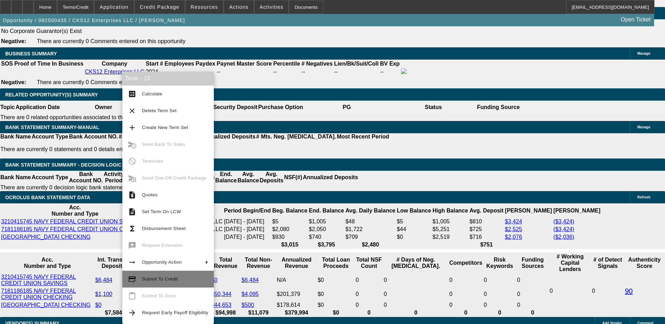
click at [163, 277] on span "Submit To Credit" at bounding box center [160, 278] width 36 height 5
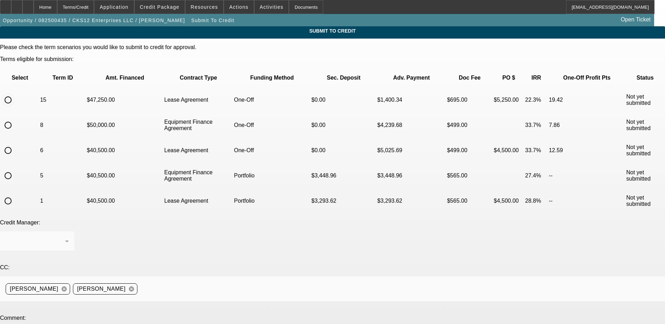
click at [15, 93] on input "radio" at bounding box center [8, 100] width 14 height 14
radio input "true"
click at [65, 237] on div "Syndications" at bounding box center [36, 241] width 60 height 8
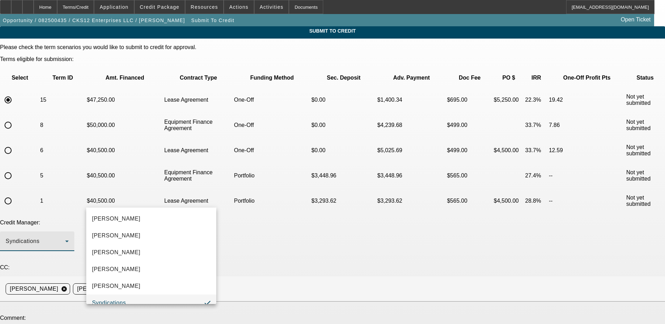
scroll to position [7, 0]
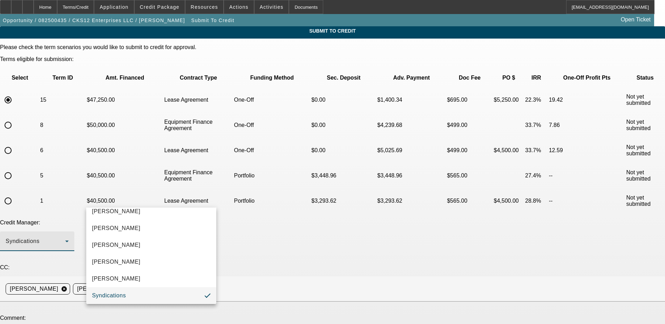
click at [119, 298] on span "Syndications" at bounding box center [109, 295] width 34 height 8
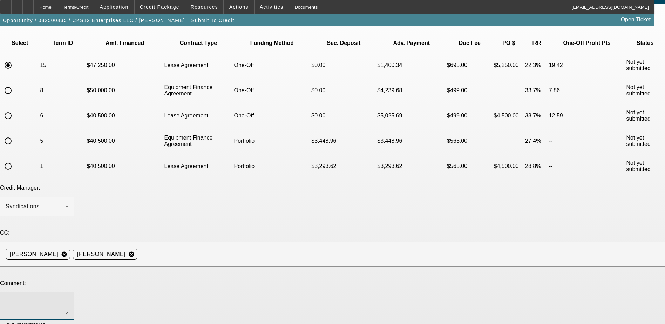
scroll to position [0, 0]
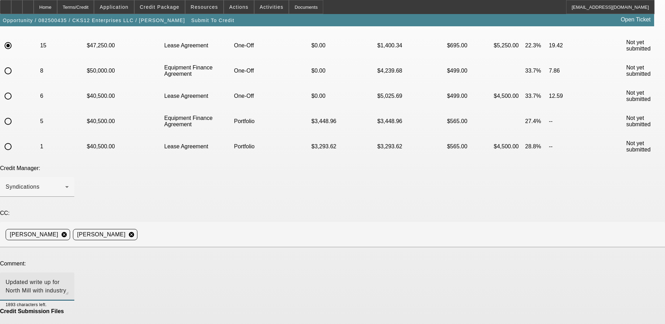
scroll to position [55, 0]
type textarea "Updated write up for North Mill with industry experience and updated truck. Tha…"
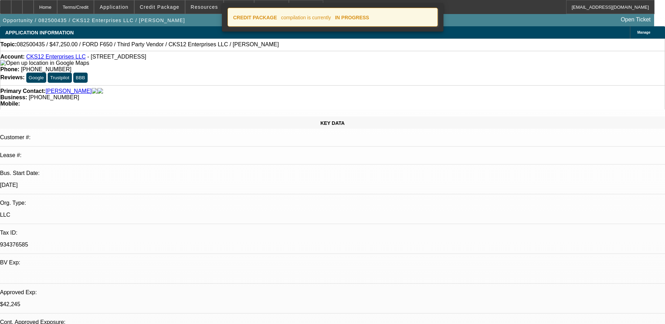
select select "0.1"
select select "0"
select select "3"
select select "0.1"
select select "4"
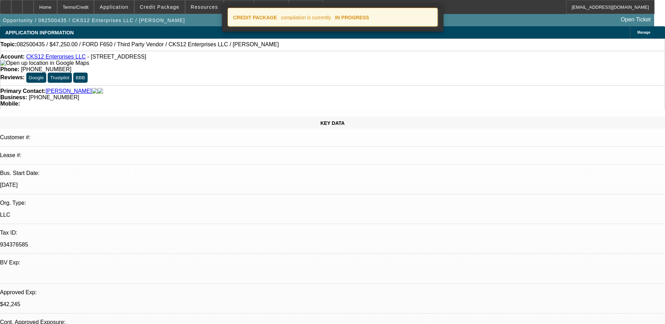
select select "0"
select select "2"
select select "0.1"
select select "4"
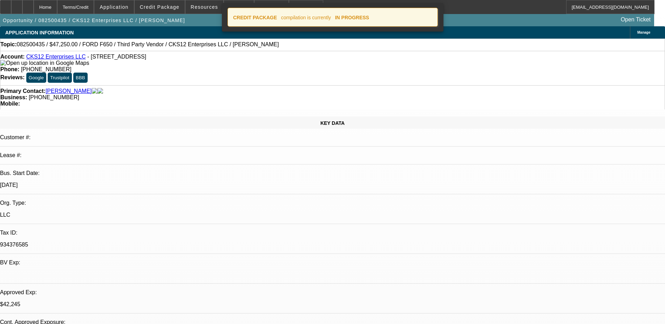
select select "0"
select select "2"
select select "0.1"
select select "4"
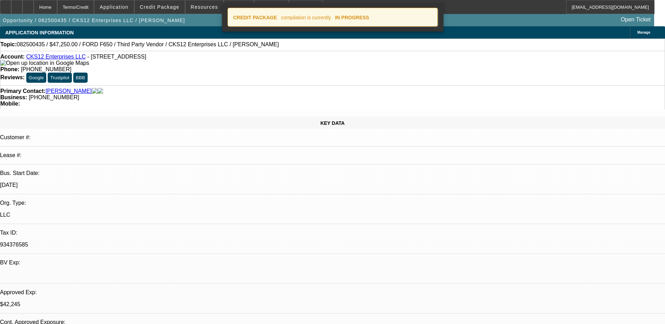
select select "0"
select select "2"
select select "0.1"
select select "4"
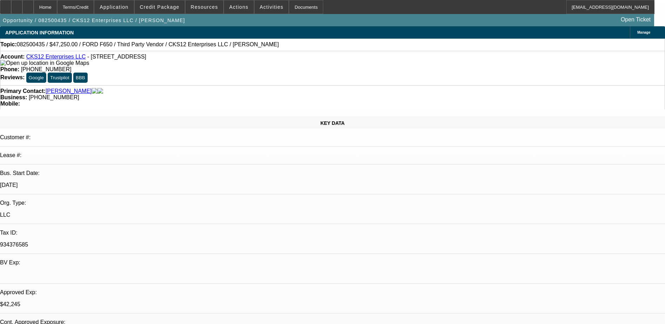
click at [47, 58] on link "CKS12 Enterprises LLC" at bounding box center [56, 57] width 60 height 6
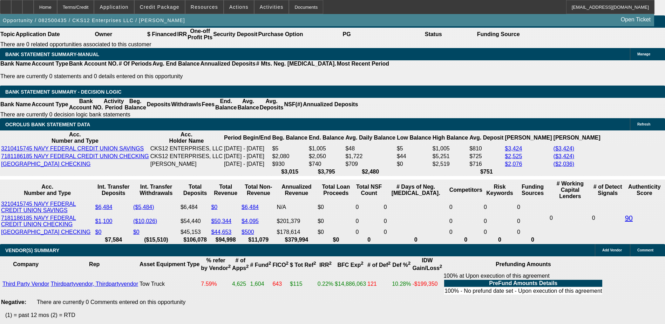
scroll to position [1237, 0]
